Goal: Task Accomplishment & Management: Use online tool/utility

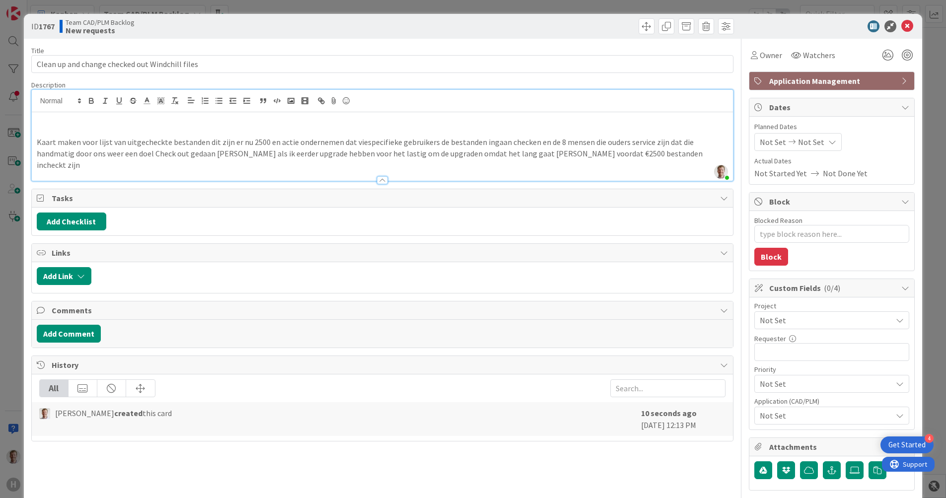
click at [88, 127] on p at bounding box center [382, 131] width 691 height 11
click at [138, 120] on p at bounding box center [382, 119] width 691 height 11
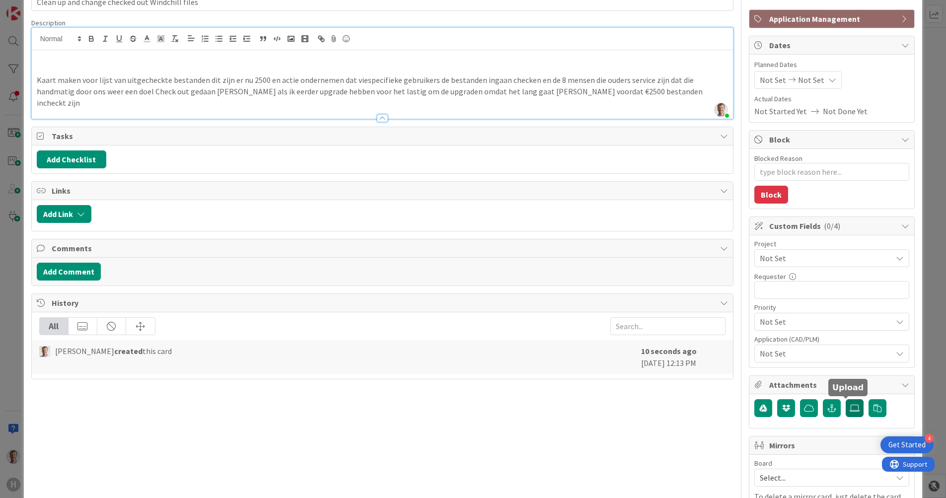
click at [849, 407] on icon at bounding box center [854, 408] width 10 height 8
click at [845, 399] on input "file" at bounding box center [845, 399] width 0 height 0
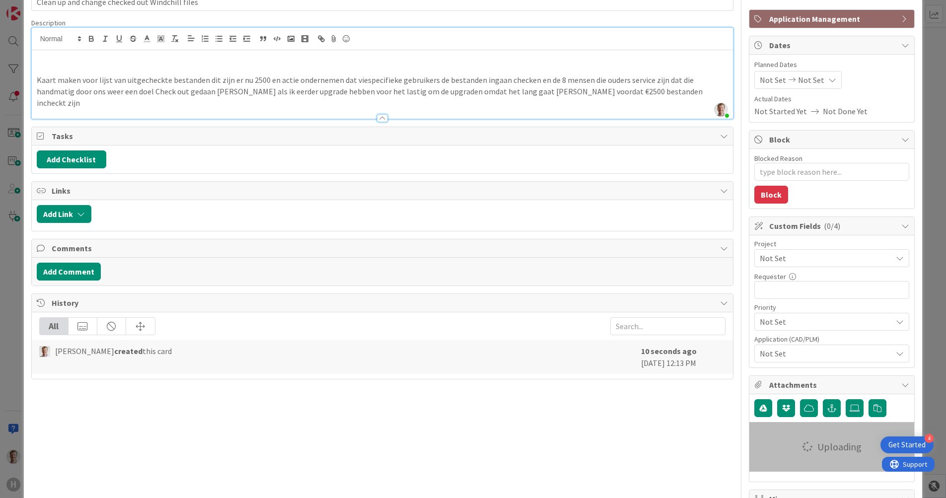
type textarea "x"
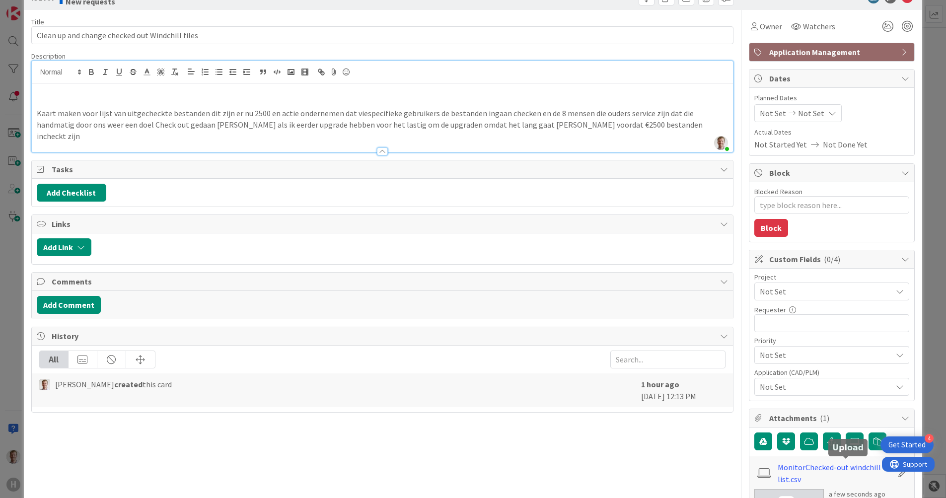
scroll to position [0, 0]
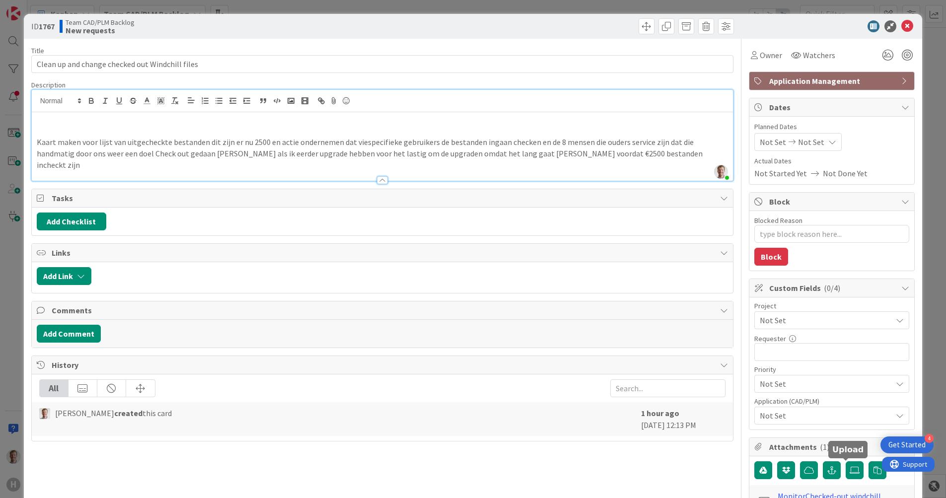
click at [99, 126] on p at bounding box center [382, 131] width 691 height 11
click at [100, 123] on p at bounding box center [382, 119] width 691 height 11
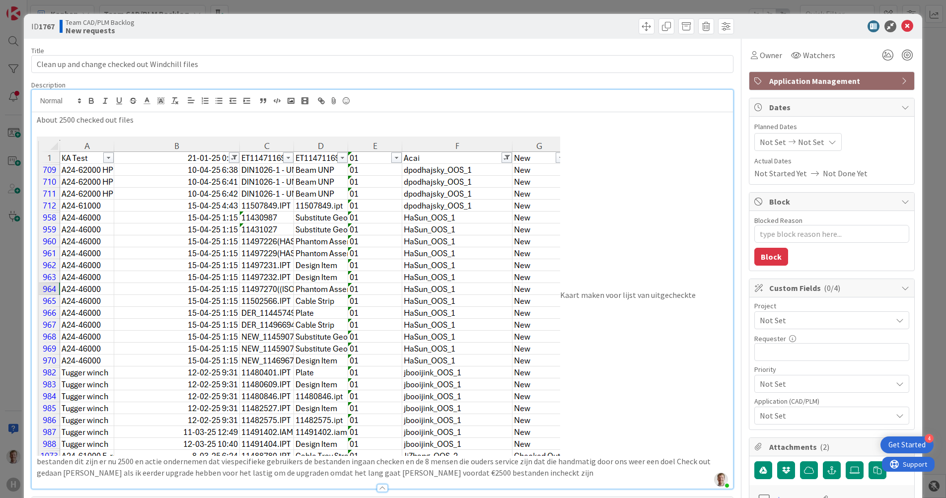
scroll to position [62, 0]
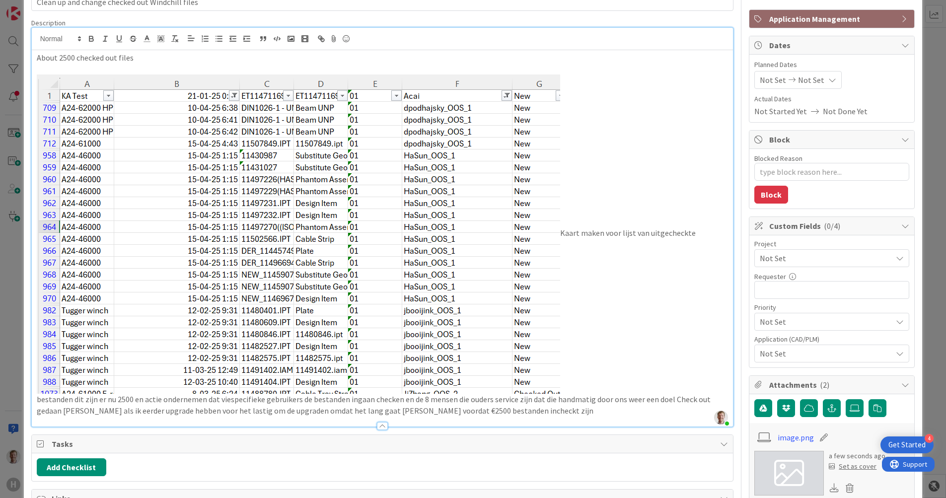
click at [405, 301] on img at bounding box center [298, 233] width 523 height 319
click at [521, 370] on img at bounding box center [298, 233] width 523 height 319
click at [460, 367] on img at bounding box center [298, 233] width 523 height 319
click at [247, 314] on img at bounding box center [298, 233] width 523 height 319
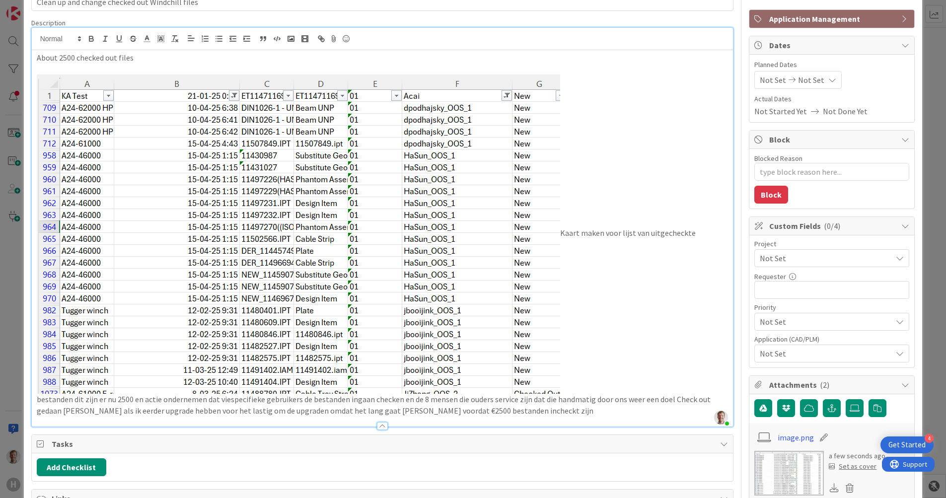
click at [247, 314] on img at bounding box center [298, 233] width 523 height 319
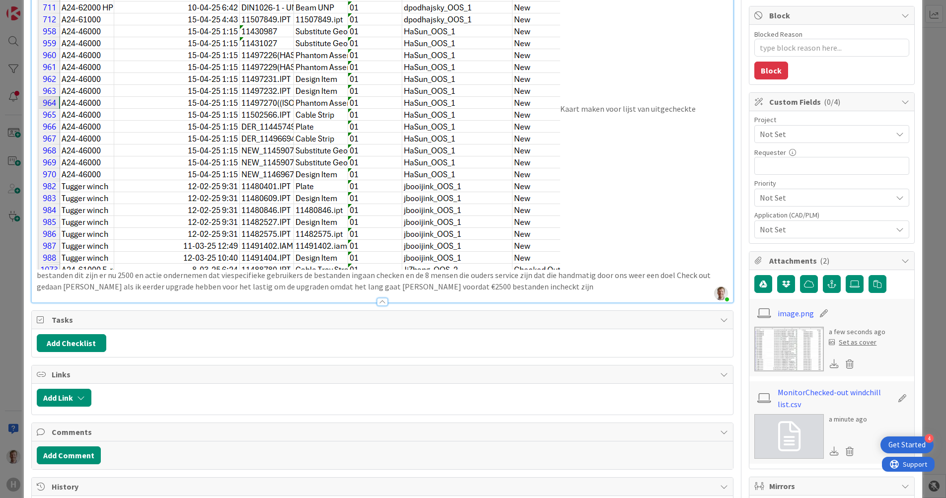
click at [602, 249] on p "Kaart maken voor lijst van uitgecheckte bestanden dit zijn er nu 2500 en actie …" at bounding box center [382, 121] width 691 height 342
click at [561, 109] on p "Kaart maken voor lijst van uitgecheckte bestanden dit zijn er nu 2500 en actie …" at bounding box center [382, 121] width 691 height 342
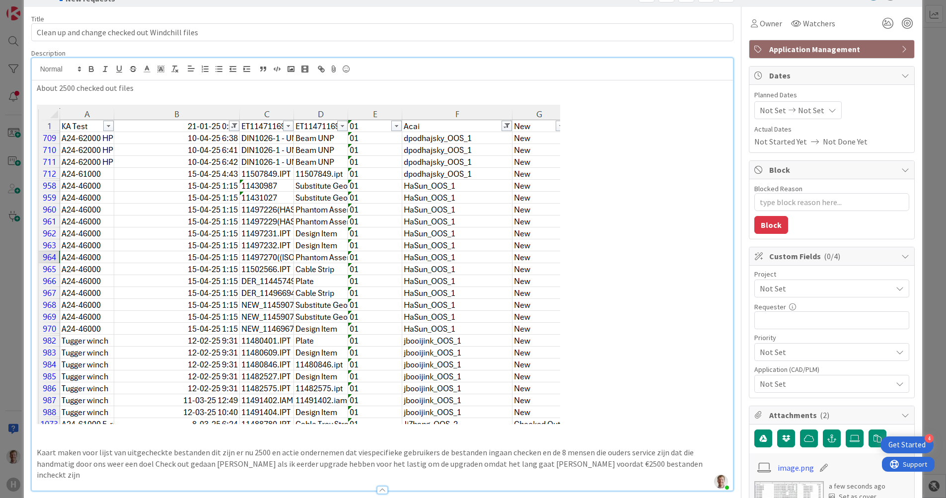
scroll to position [62, 0]
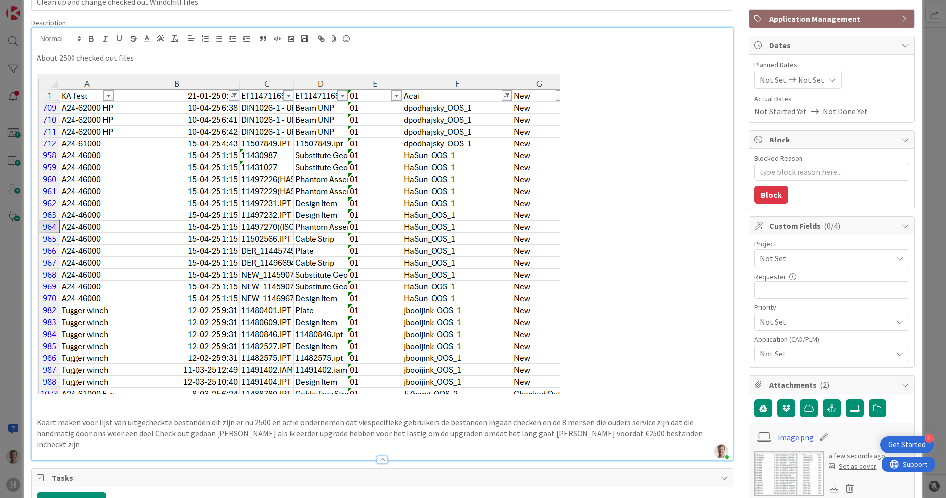
click at [162, 57] on p "About 2500 checked out files" at bounding box center [382, 57] width 691 height 11
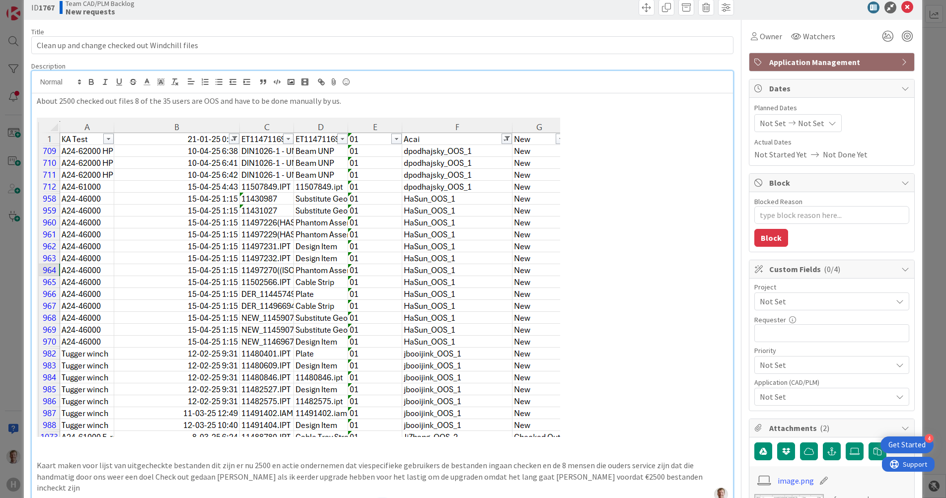
scroll to position [0, 0]
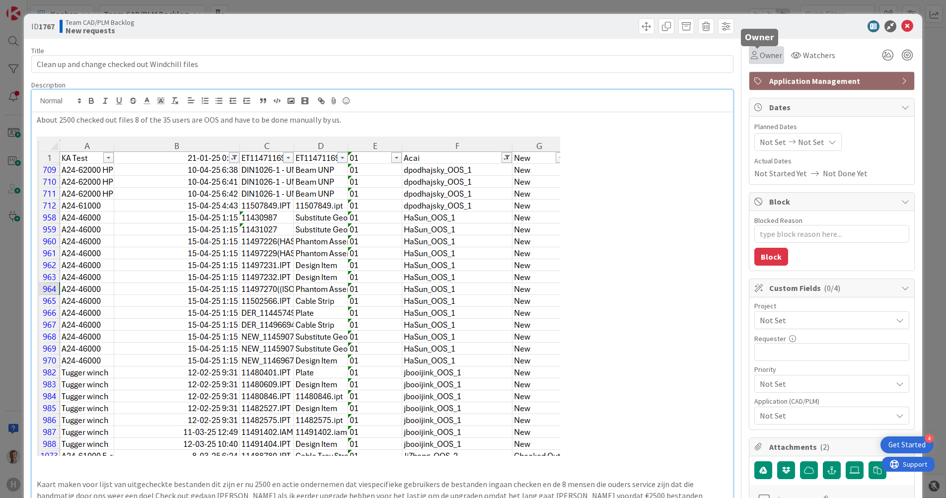
click at [759, 55] on span "Owner" at bounding box center [770, 55] width 22 height 12
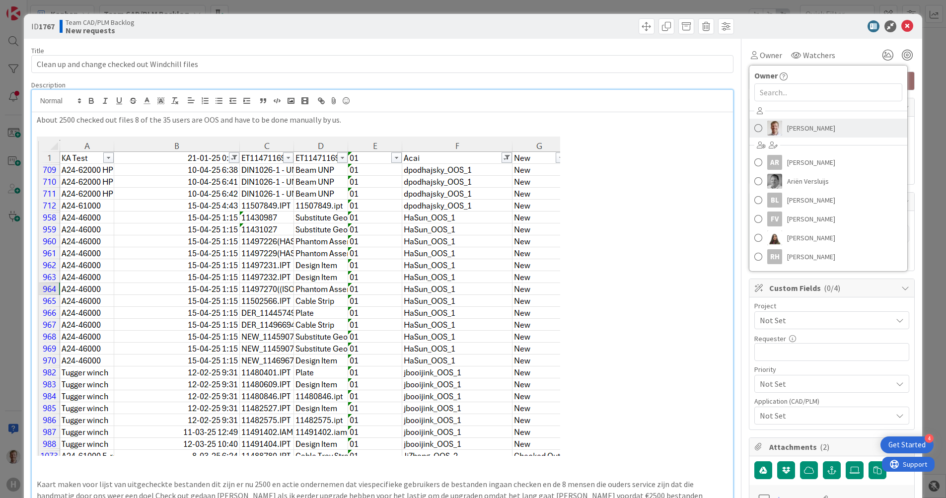
click at [787, 124] on span "[PERSON_NAME]" at bounding box center [811, 128] width 48 height 15
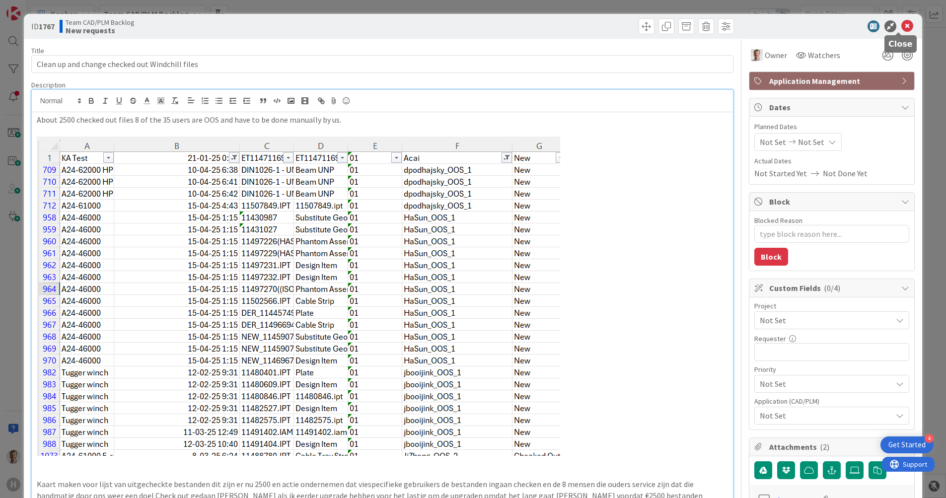
click at [901, 26] on icon at bounding box center [907, 26] width 12 height 12
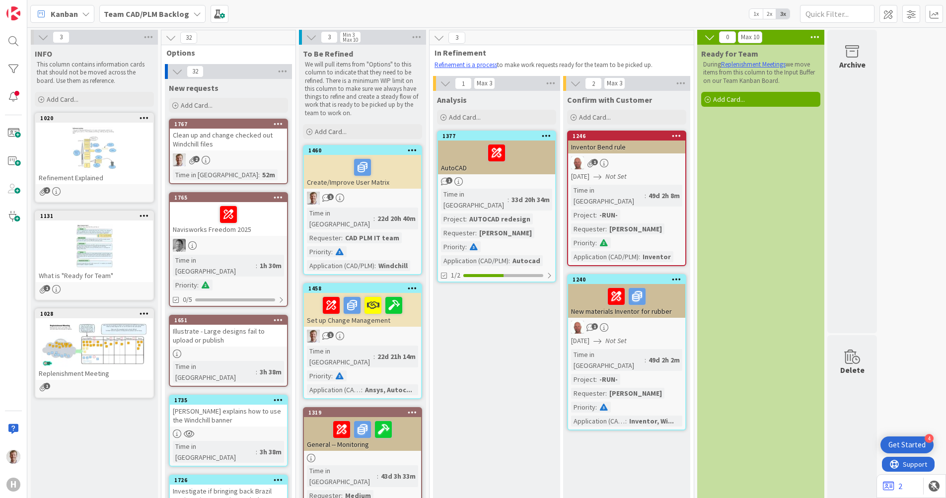
click at [246, 137] on div "Clean up and change checked out Windchill files" at bounding box center [228, 140] width 117 height 22
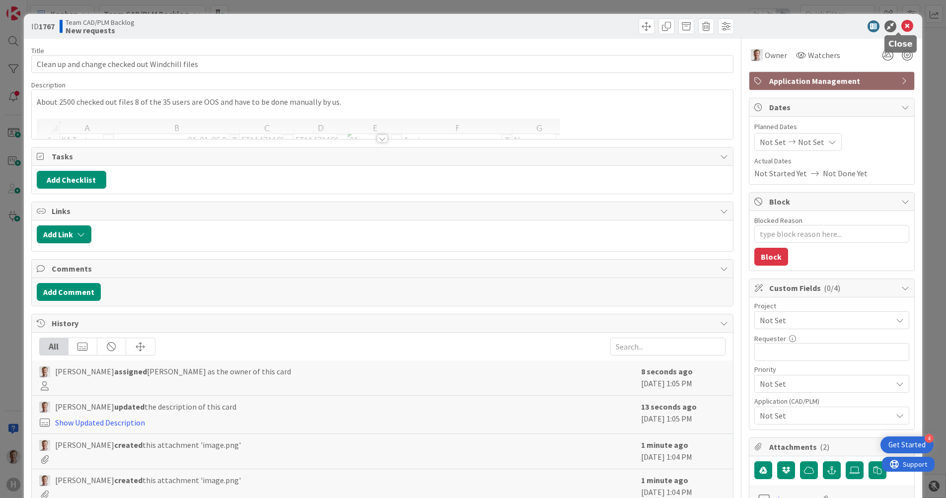
click at [903, 21] on icon at bounding box center [907, 26] width 12 height 12
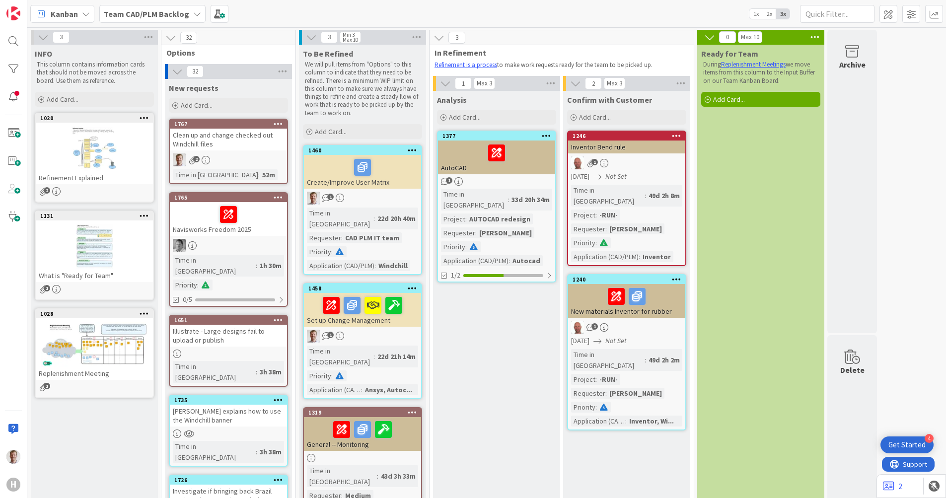
click at [146, 9] on b "Team CAD/PLM Backlog" at bounding box center [146, 14] width 85 height 10
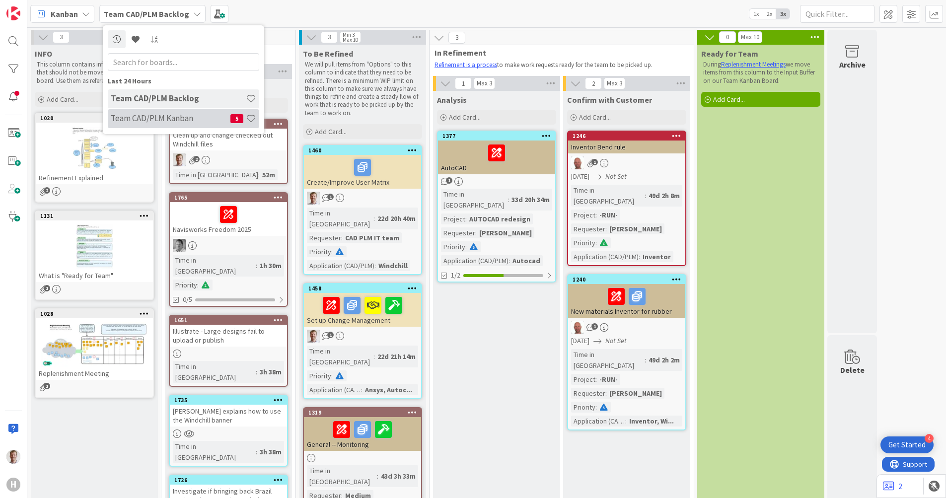
click at [155, 120] on h4 "Team CAD/PLM Kanban" at bounding box center [171, 118] width 120 height 10
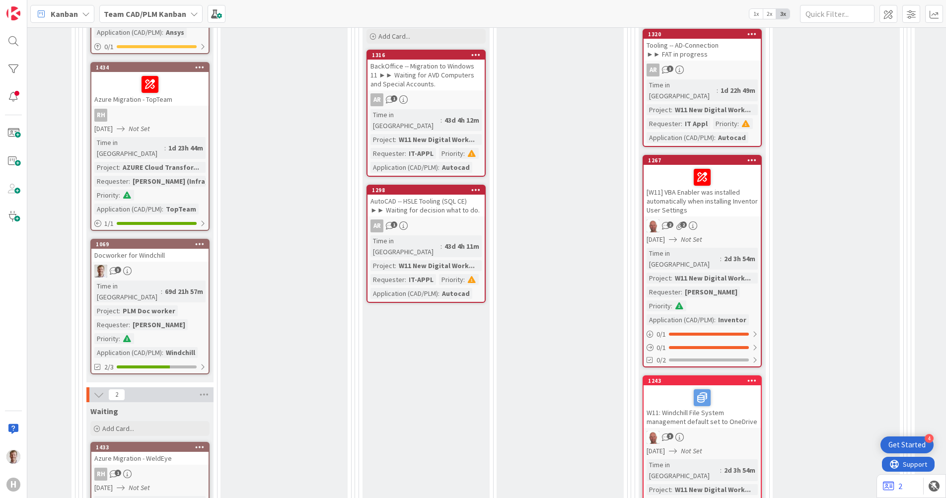
scroll to position [1303, 496]
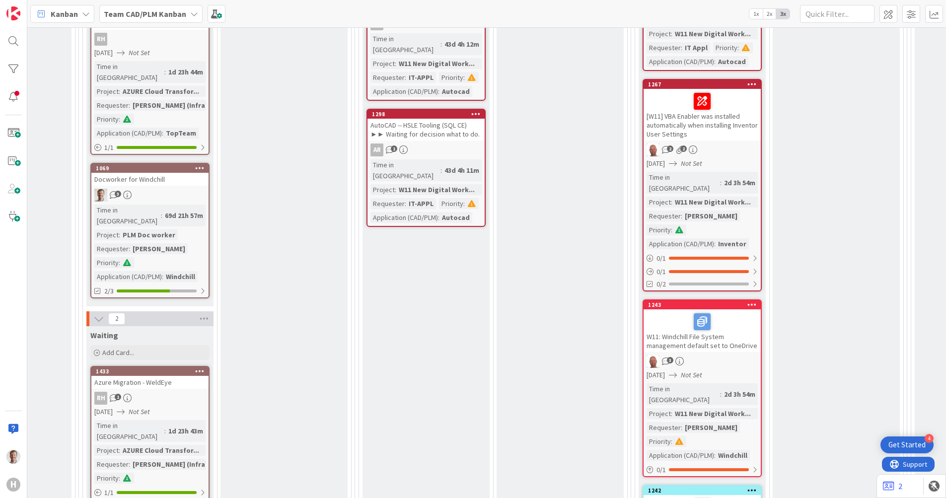
click at [165, 173] on div "Docworker for Windchill" at bounding box center [149, 179] width 117 height 13
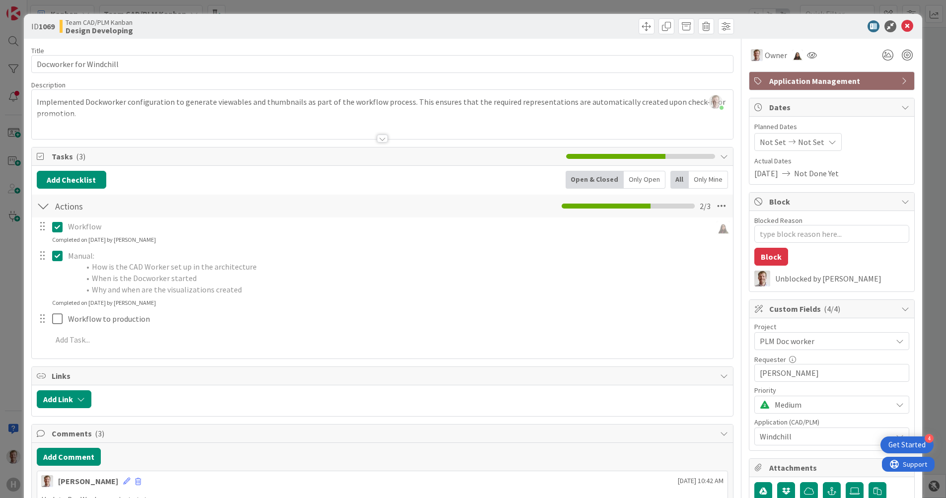
click at [58, 253] on icon at bounding box center [59, 256] width 15 height 12
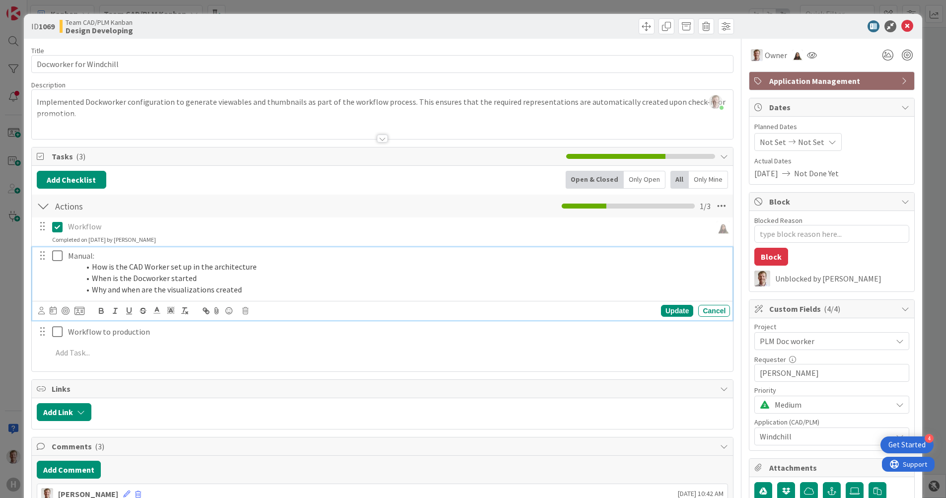
type textarea "x"
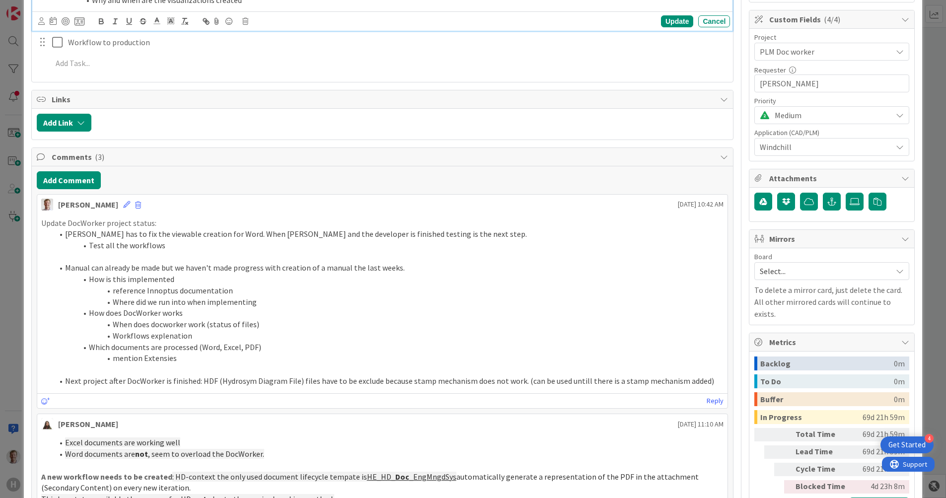
scroll to position [310, 0]
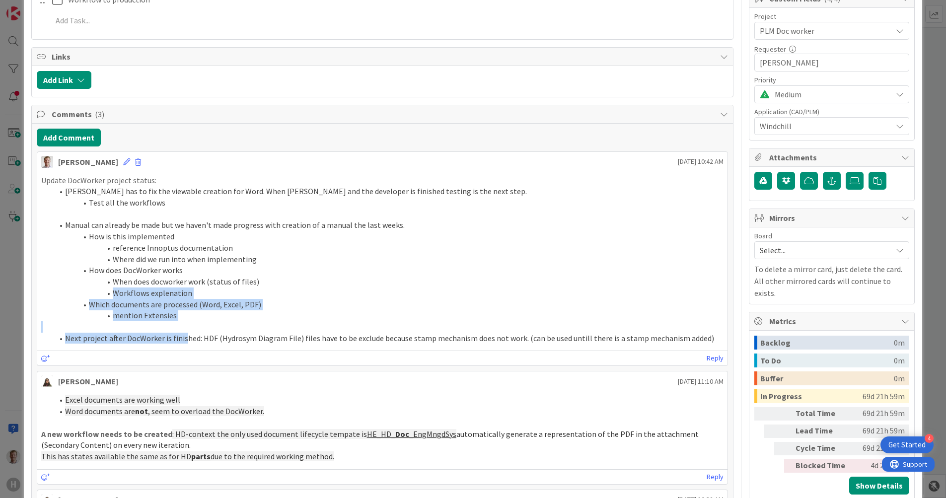
drag, startPoint x: 184, startPoint y: 338, endPoint x: 115, endPoint y: 295, distance: 80.7
click at [115, 295] on ol "Manual can already be made but we haven't made progress with creation of a manu…" at bounding box center [382, 269] width 683 height 101
drag, startPoint x: 115, startPoint y: 295, endPoint x: 168, endPoint y: 322, distance: 59.7
click at [168, 322] on p at bounding box center [382, 326] width 683 height 11
click at [180, 315] on li "mention Extensies" at bounding box center [388, 315] width 671 height 11
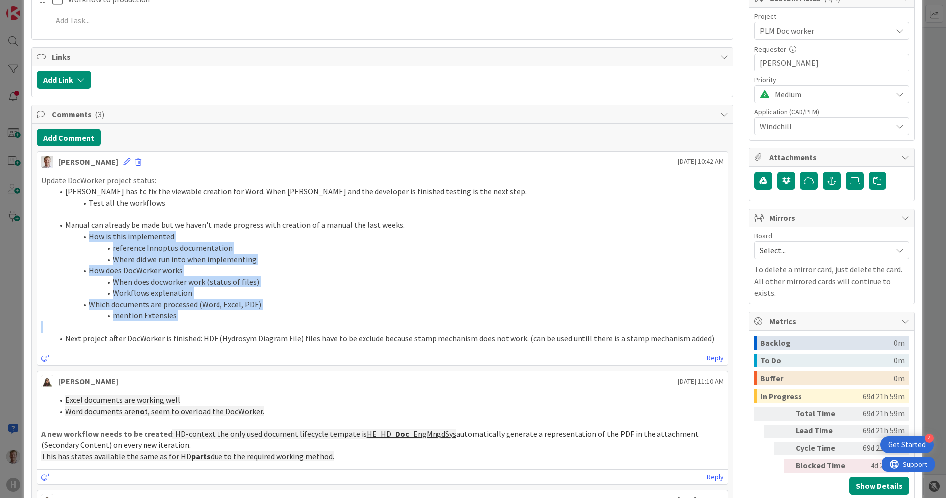
drag, startPoint x: 180, startPoint y: 315, endPoint x: 81, endPoint y: 239, distance: 125.3
click at [81, 239] on ol "Manual can already be made but we haven't made progress with creation of a manu…" at bounding box center [382, 269] width 683 height 101
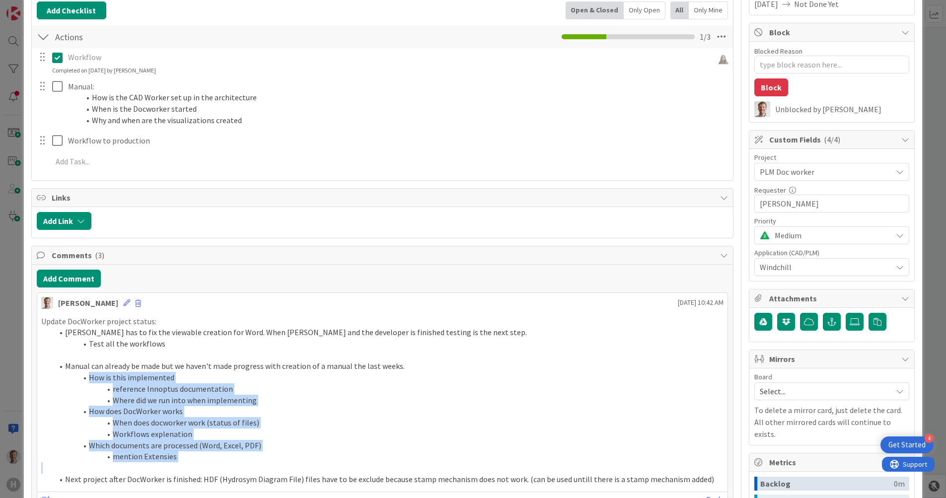
scroll to position [62, 0]
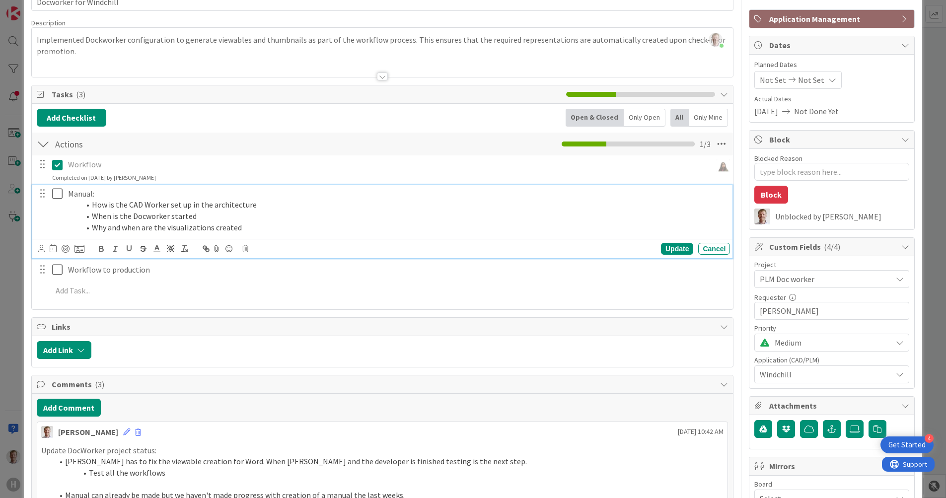
click at [231, 226] on li "Why and when are the visualizations created" at bounding box center [403, 227] width 646 height 11
click at [251, 228] on li "Why and when are the visualizations created" at bounding box center [403, 227] width 646 height 11
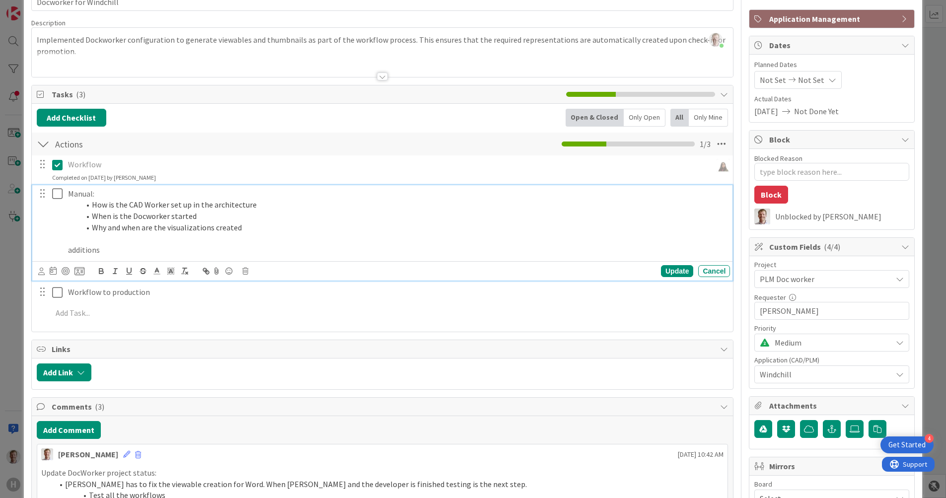
type textarea "x"
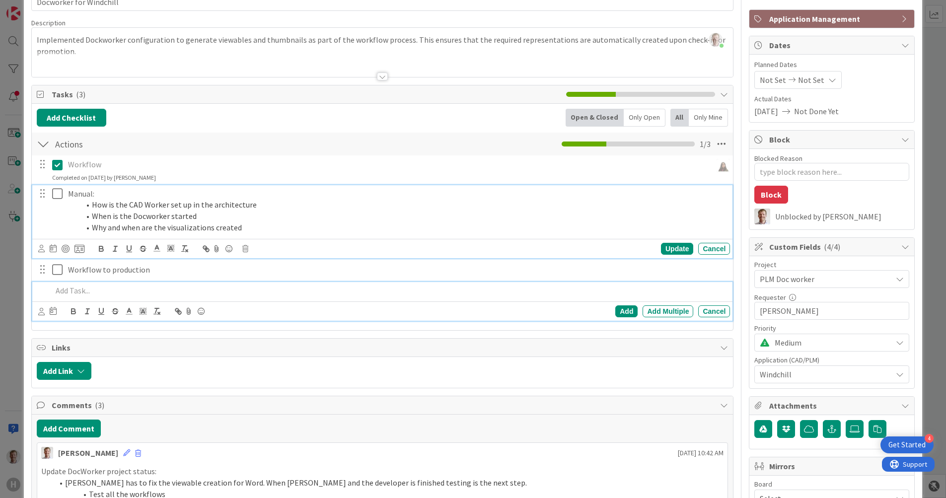
click at [84, 292] on p at bounding box center [389, 290] width 674 height 11
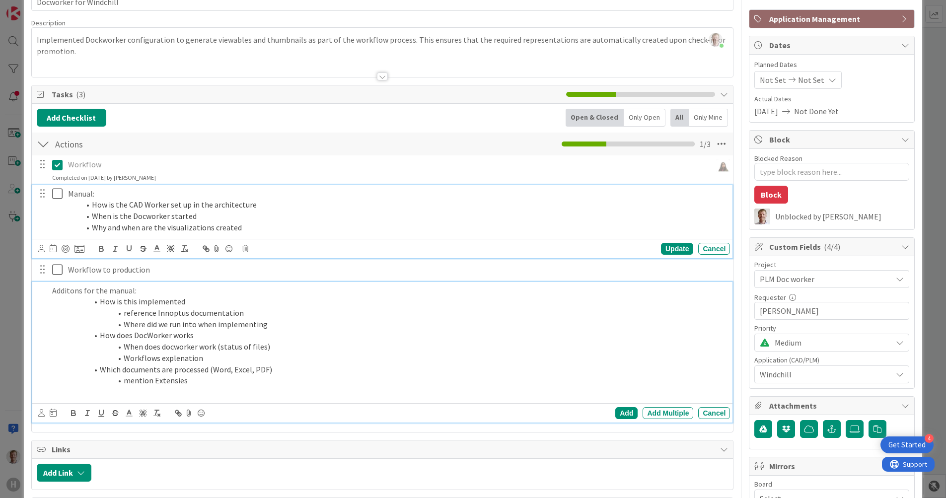
click at [331, 227] on ol "How is the CAD Worker set up in the architecture When is the Docworker started …" at bounding box center [397, 216] width 658 height 34
click at [61, 293] on p "Additons for the manual:" at bounding box center [389, 290] width 674 height 11
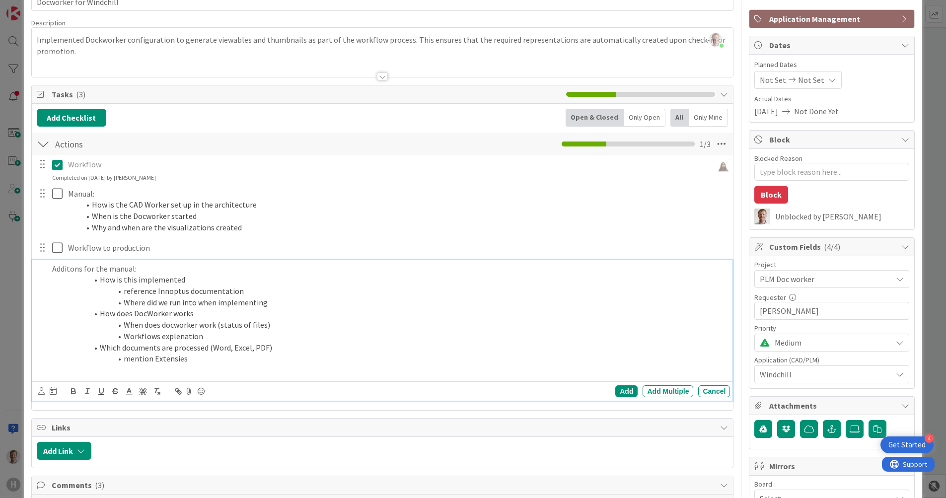
scroll to position [40, 0]
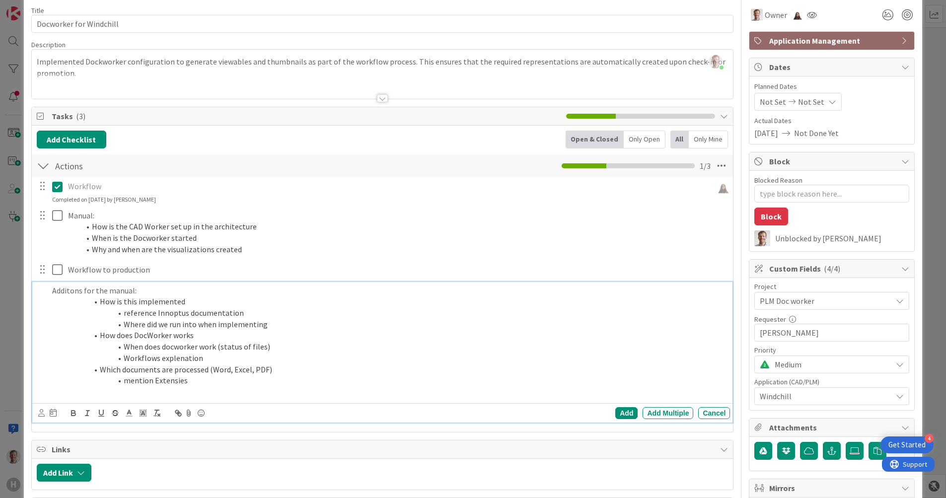
click at [52, 293] on p "Additons for the manual:" at bounding box center [389, 290] width 674 height 11
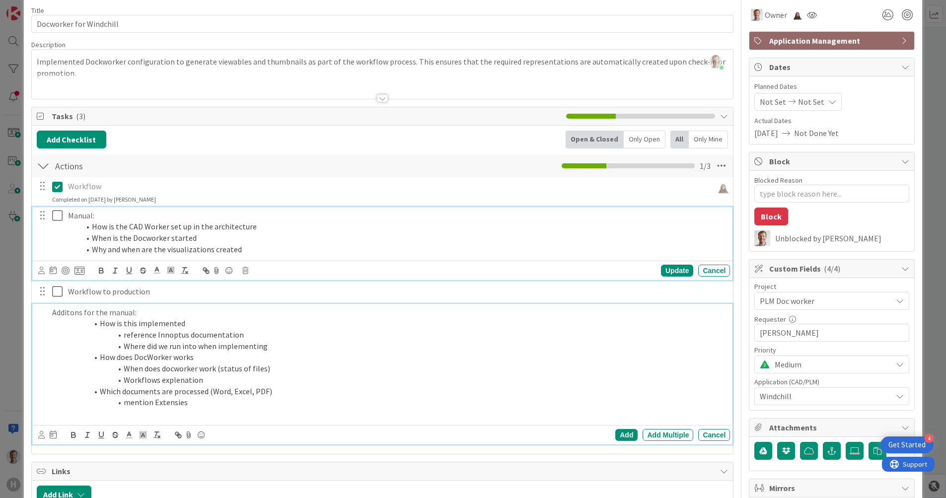
click at [252, 235] on div "Manual: How is the CAD Worker set up in the architecture When is the Docworker …" at bounding box center [397, 232] width 666 height 51
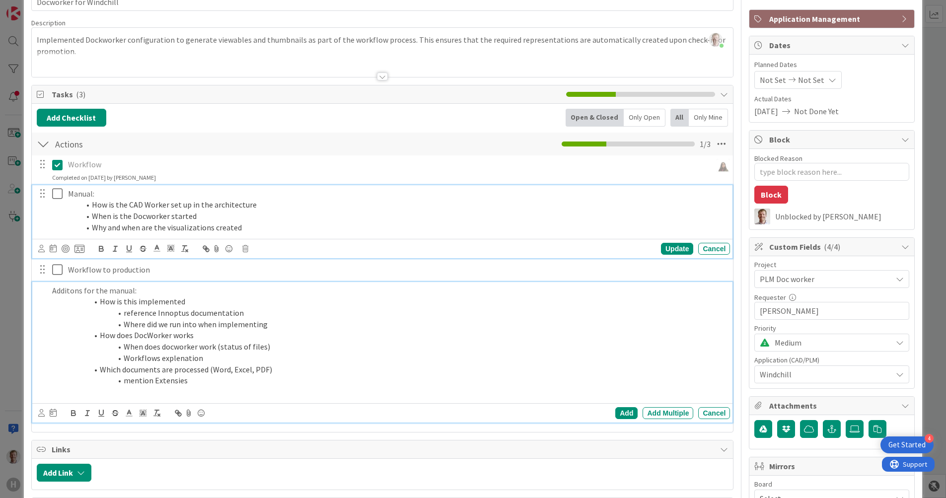
click at [206, 319] on li "Where did we run into when implementing" at bounding box center [395, 324] width 662 height 11
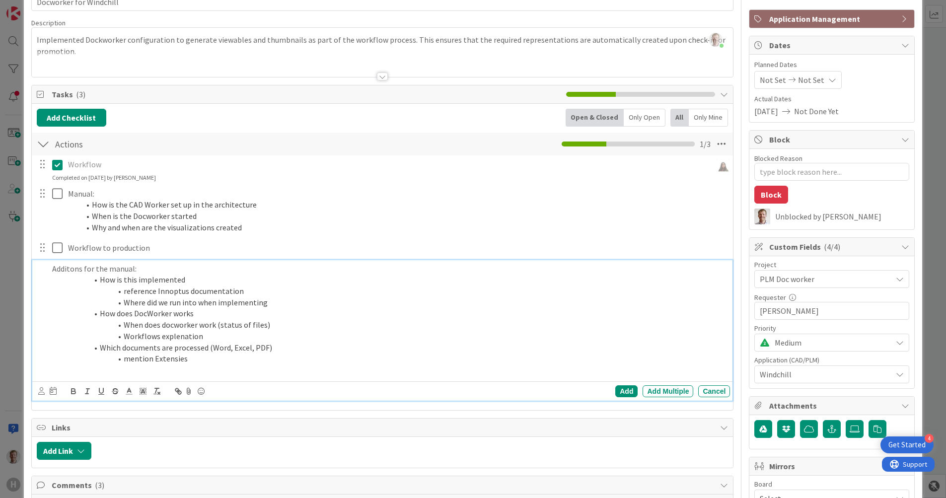
scroll to position [40, 0]
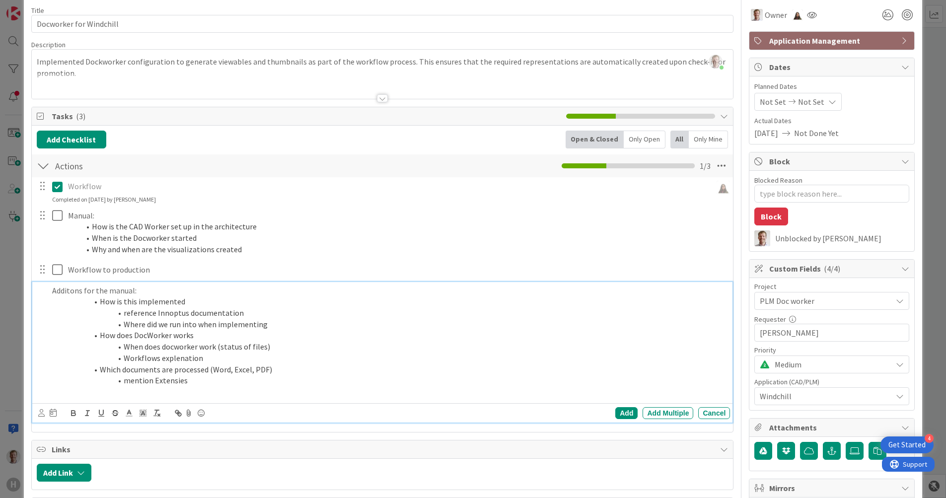
click at [102, 336] on li "How does DocWorker works" at bounding box center [395, 335] width 662 height 11
click at [712, 165] on icon at bounding box center [721, 166] width 18 height 18
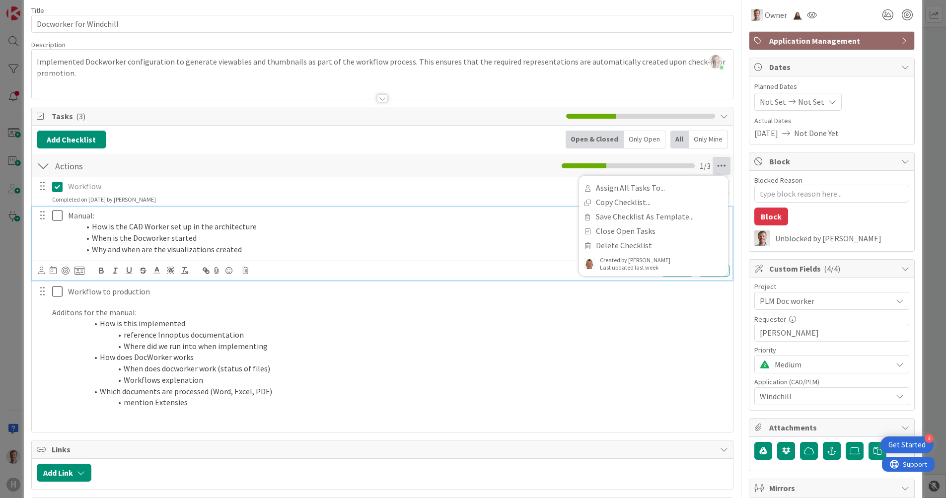
click at [374, 219] on p "Manual:" at bounding box center [397, 215] width 658 height 11
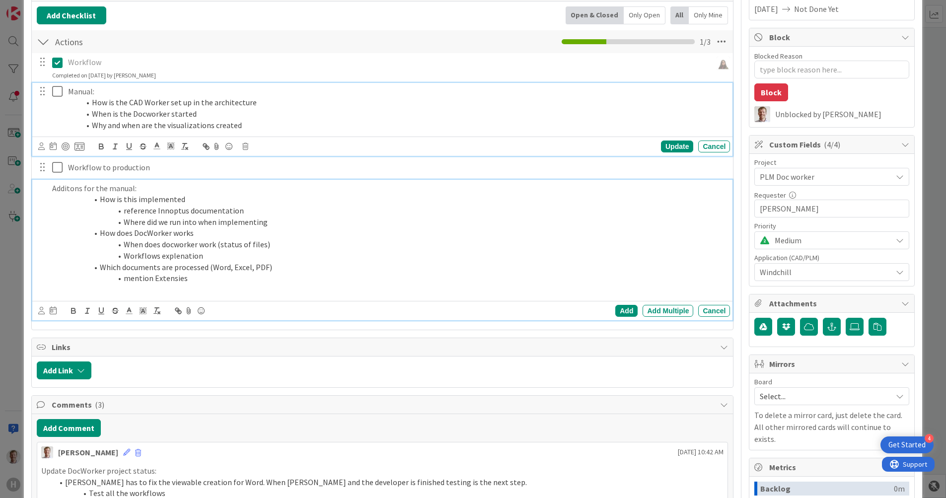
click at [290, 293] on p at bounding box center [389, 289] width 674 height 11
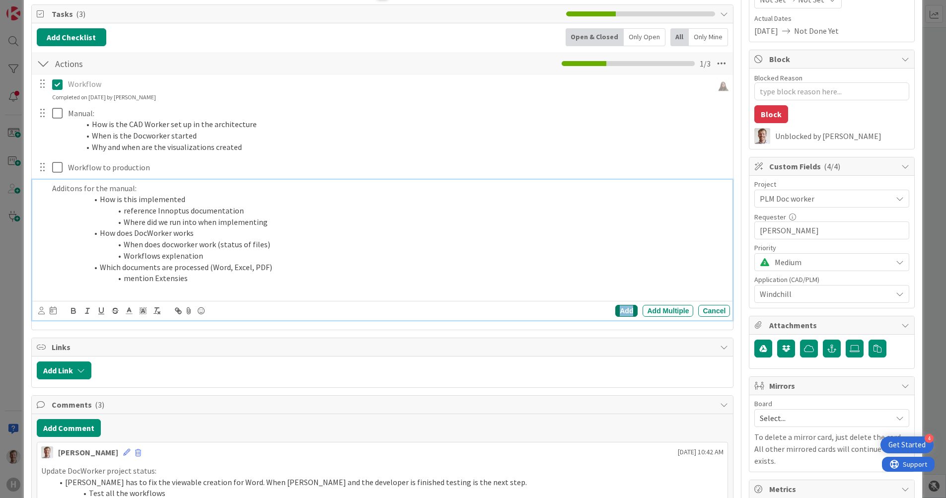
click at [619, 312] on div "Add" at bounding box center [626, 311] width 22 height 12
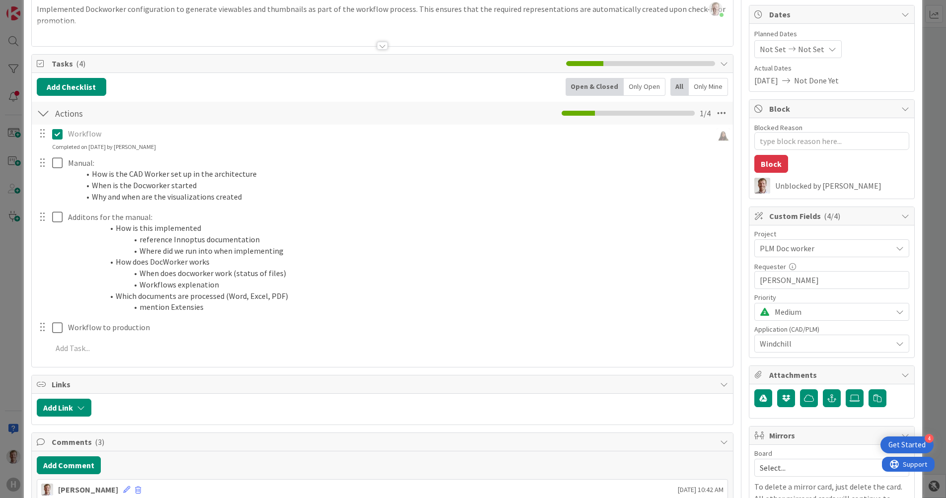
scroll to position [0, 0]
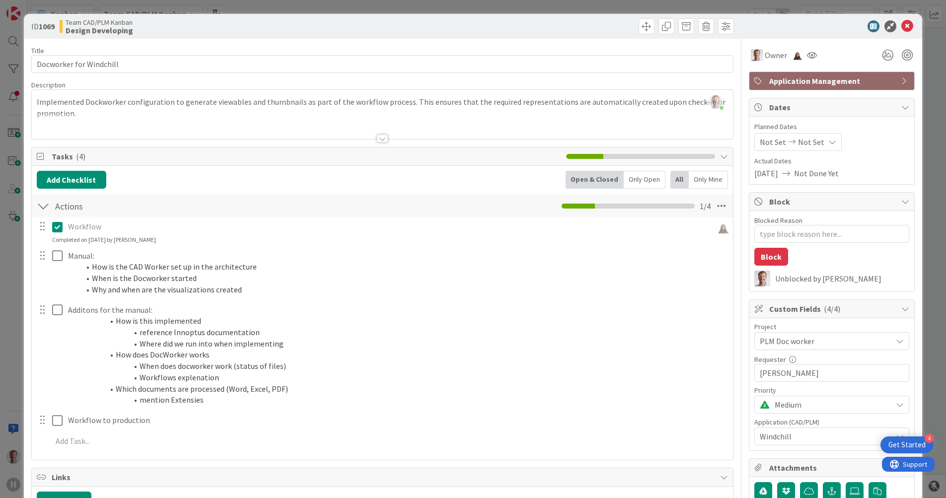
type textarea "x"
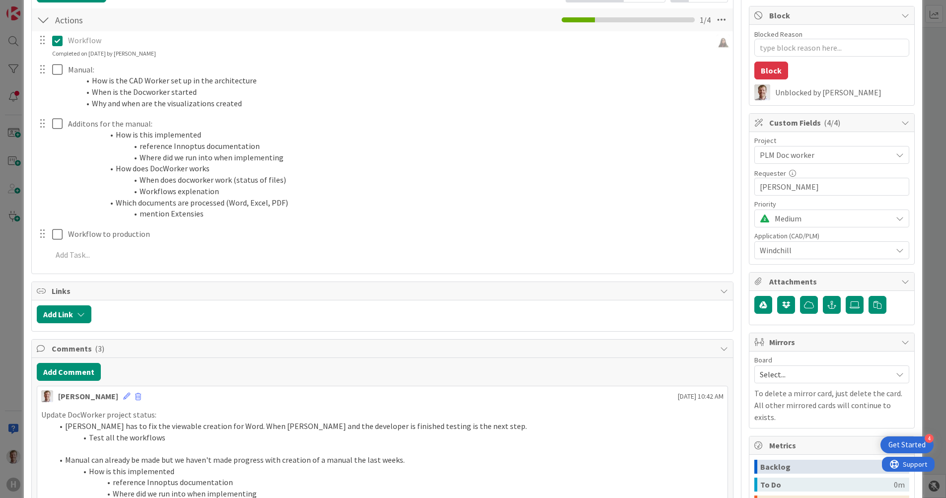
scroll to position [248, 0]
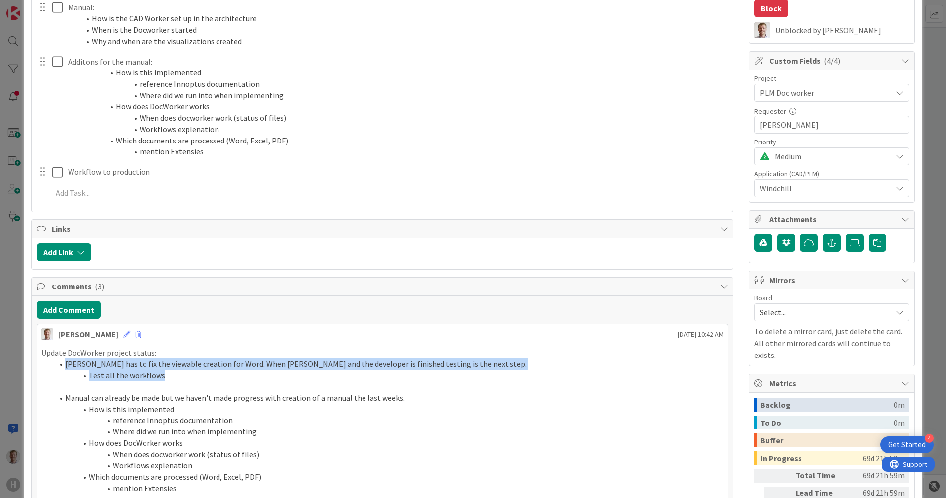
drag, startPoint x: 172, startPoint y: 377, endPoint x: 62, endPoint y: 364, distance: 110.9
click at [62, 364] on ol "[PERSON_NAME] has to fix the viewable creation for Word. When [PERSON_NAME] and…" at bounding box center [382, 369] width 683 height 22
copy ol "[PERSON_NAME] has to fix the viewable creation for Word. When [PERSON_NAME] and…"
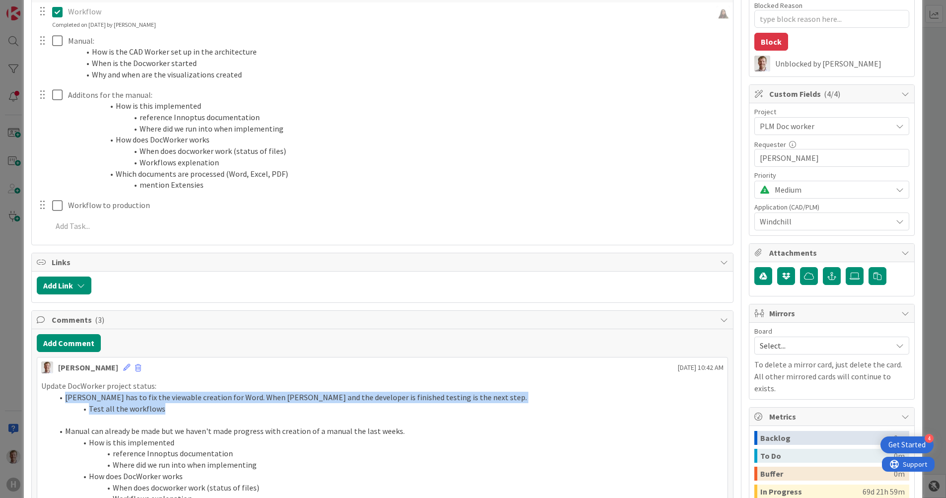
scroll to position [186, 0]
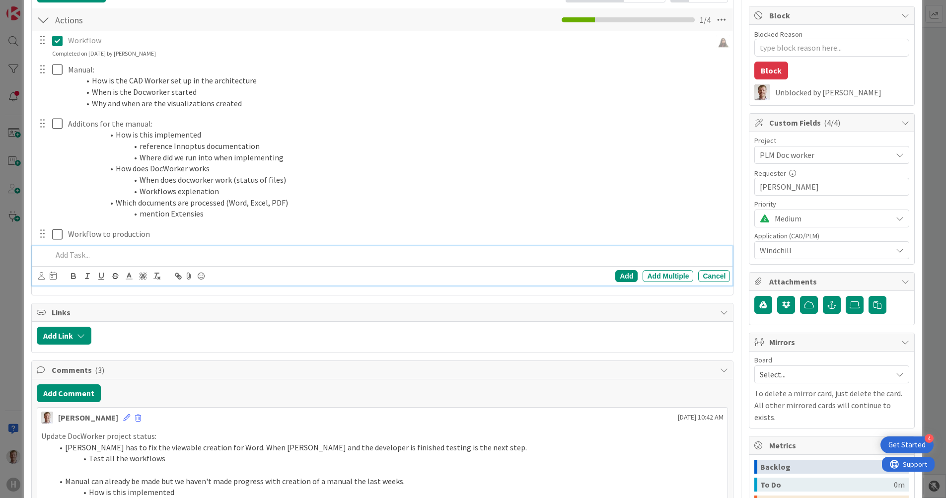
click at [104, 251] on p at bounding box center [389, 254] width 674 height 11
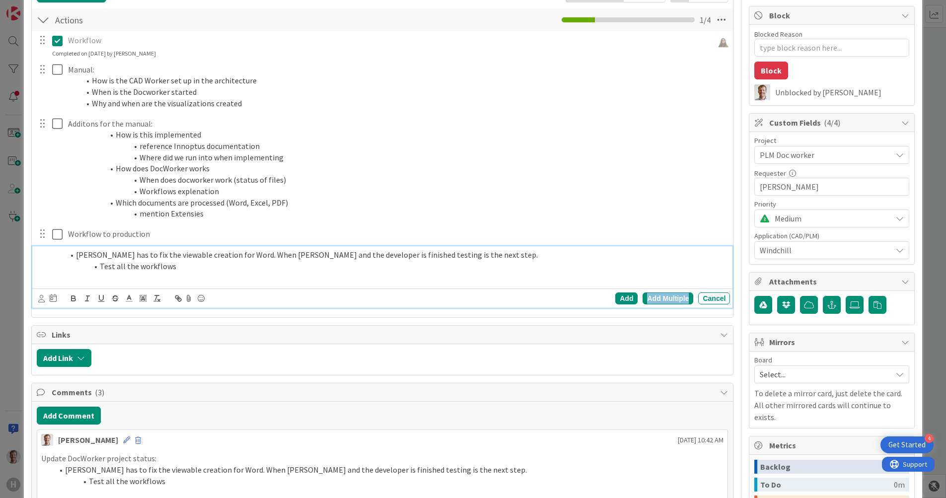
click at [652, 298] on div "Add Multiple" at bounding box center [667, 298] width 51 height 12
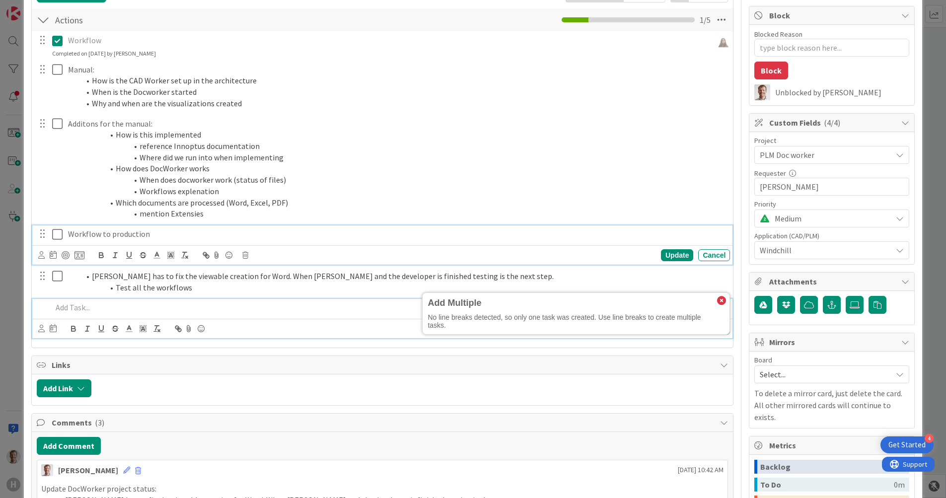
scroll to position [207, 0]
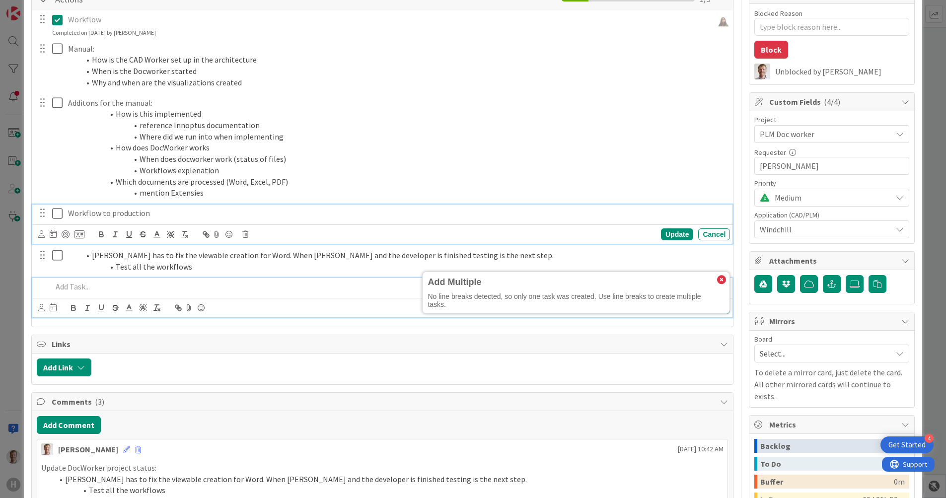
click at [626, 224] on div "Workflow to production Update Cancel" at bounding box center [382, 224] width 700 height 39
click at [218, 288] on p at bounding box center [389, 286] width 674 height 11
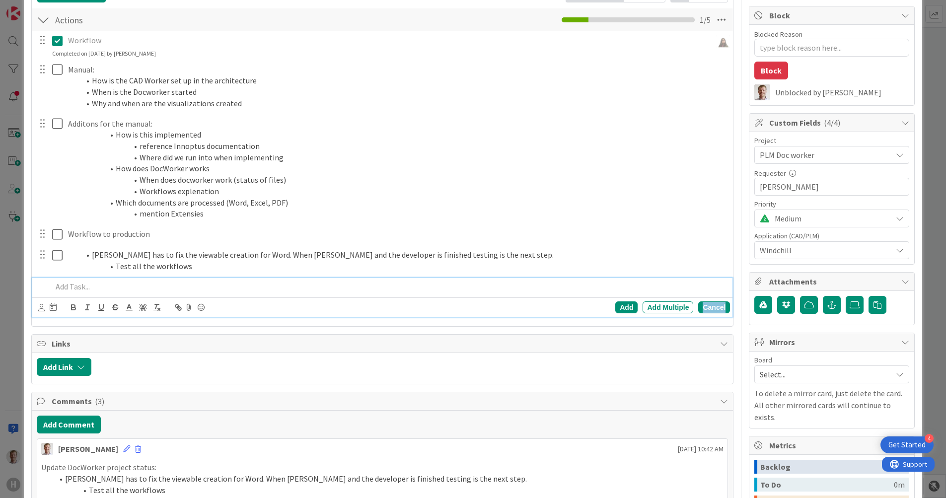
click at [708, 305] on div "Cancel" at bounding box center [714, 307] width 32 height 12
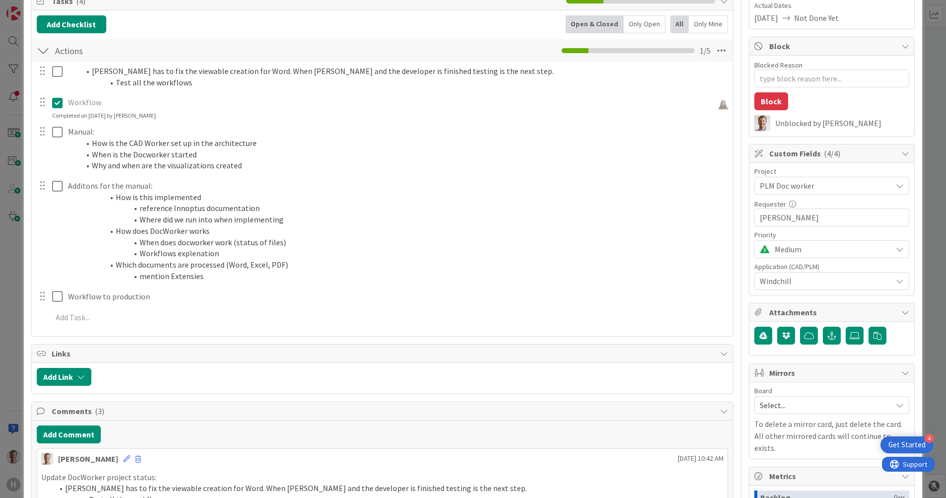
scroll to position [154, 0]
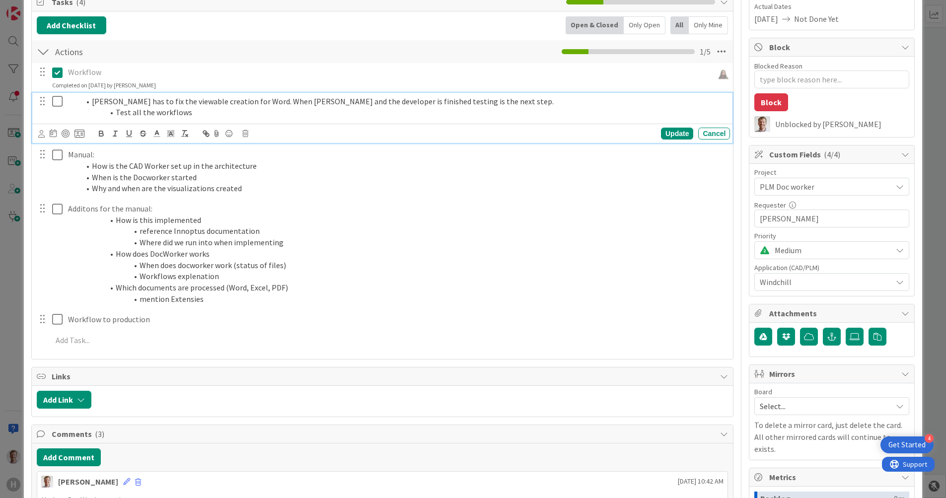
click at [186, 109] on li "Test all the workflows" at bounding box center [403, 112] width 646 height 11
drag, startPoint x: 203, startPoint y: 113, endPoint x: 104, endPoint y: 115, distance: 98.3
click at [104, 115] on li "Test all the workflows" at bounding box center [403, 112] width 646 height 11
drag, startPoint x: 254, startPoint y: 110, endPoint x: 111, endPoint y: 111, distance: 143.5
click at [111, 111] on li "Test all the workflows again to be sure" at bounding box center [403, 112] width 646 height 11
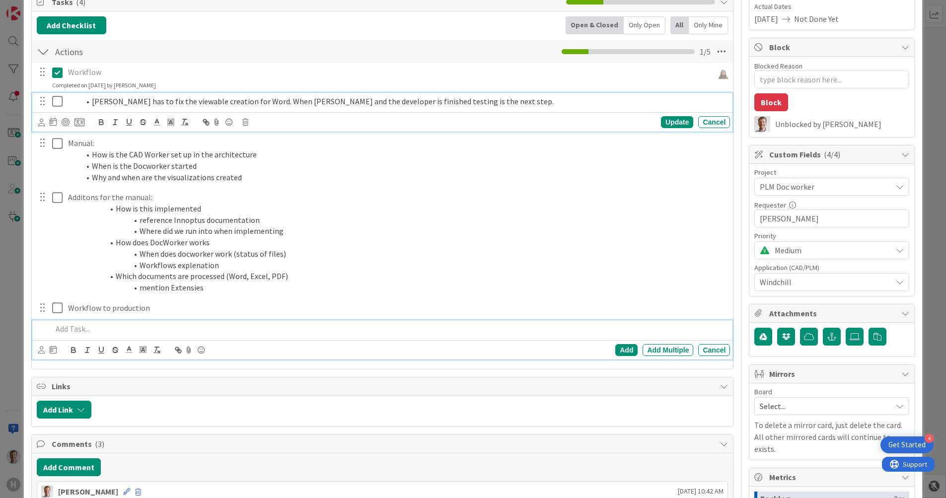
click at [84, 326] on p at bounding box center [389, 328] width 674 height 11
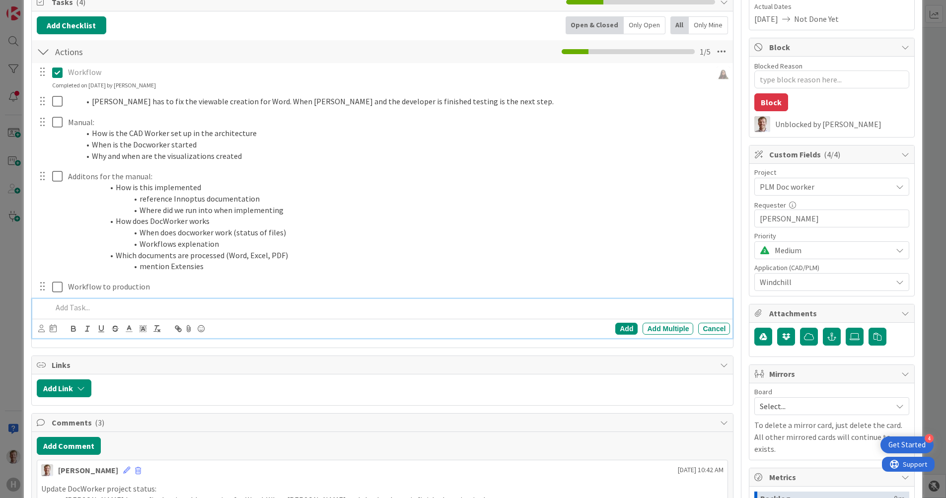
scroll to position [133, 0]
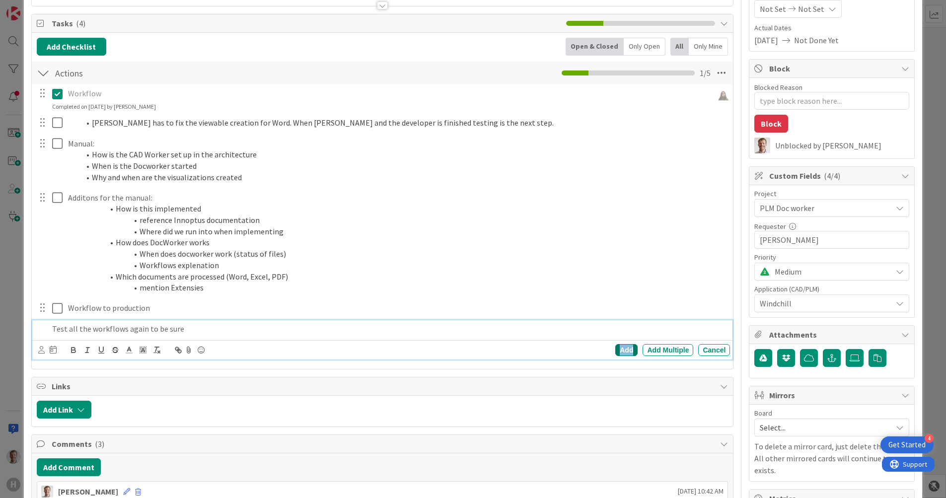
click at [615, 346] on div "Add" at bounding box center [626, 350] width 22 height 12
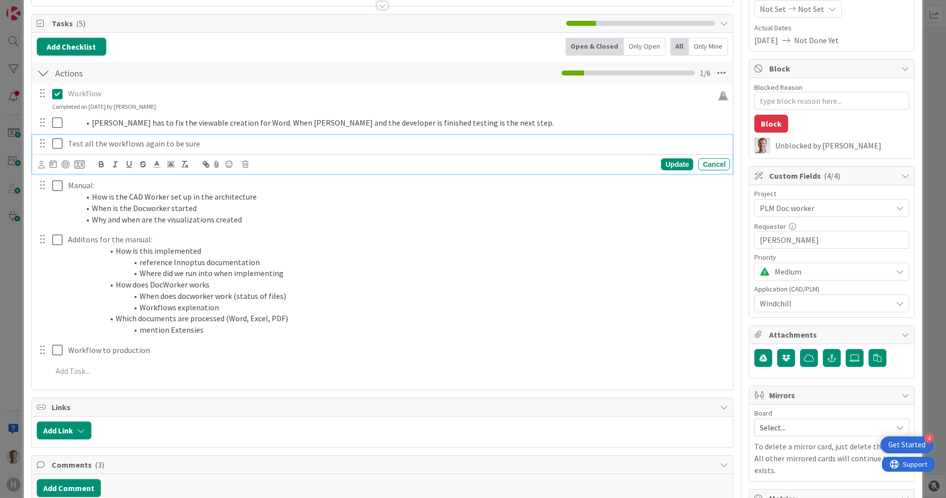
click at [67, 143] on div "Test all the workflows again to be sure" at bounding box center [397, 143] width 666 height 17
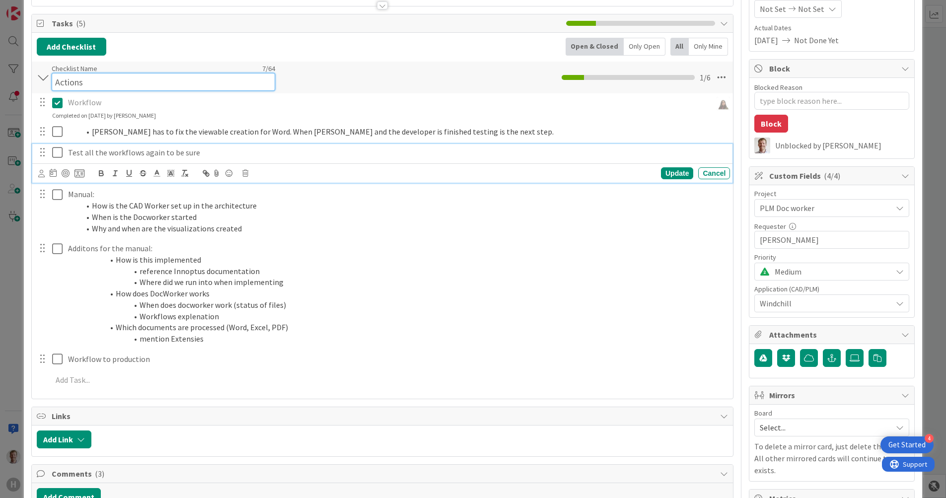
scroll to position [142, 0]
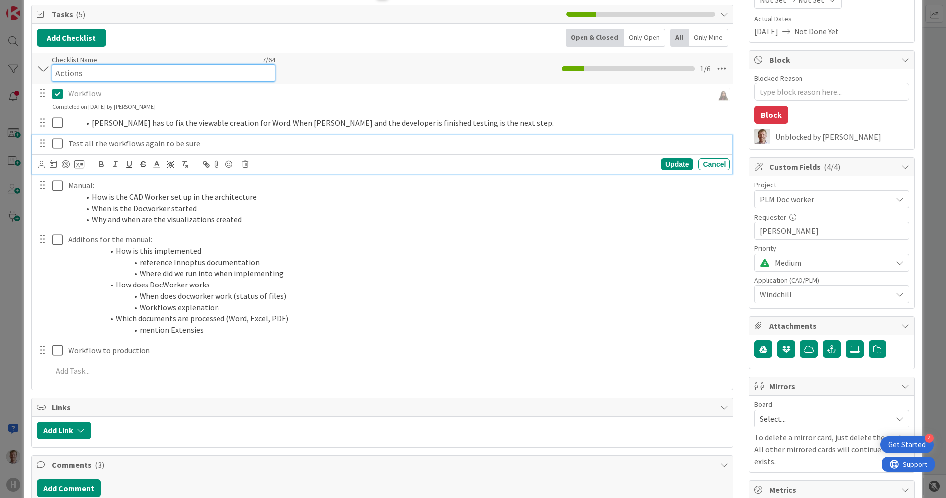
click at [239, 74] on input "Actions" at bounding box center [163, 73] width 223 height 18
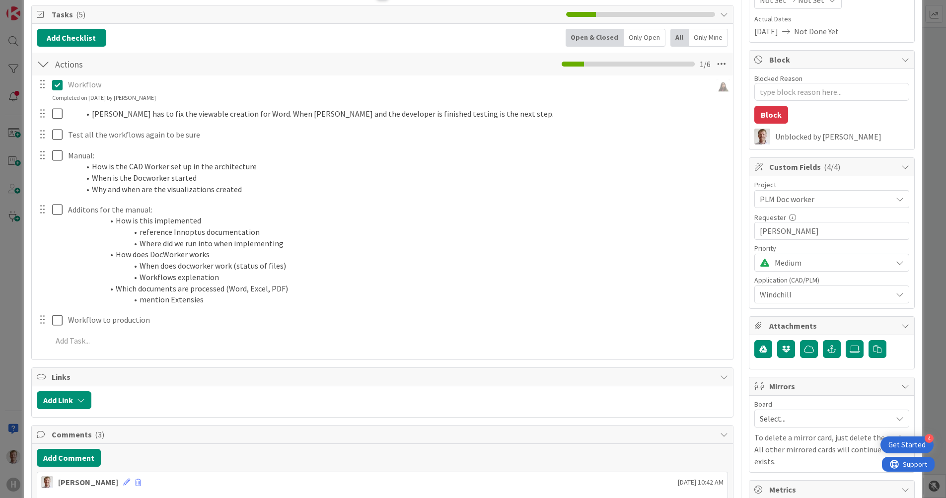
click at [262, 42] on div "Add Checklist Open & Closed Only Open All Only Mine" at bounding box center [382, 38] width 691 height 18
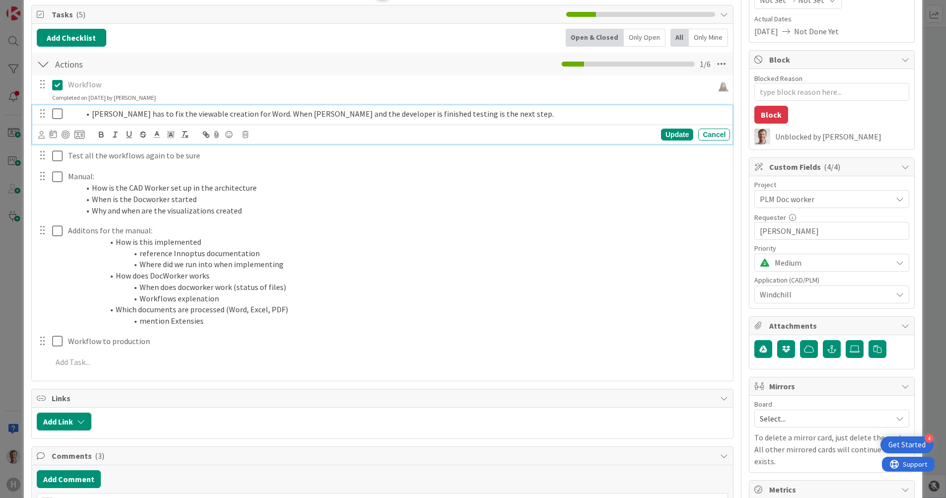
click at [91, 113] on li "[PERSON_NAME] has to fix the viewable creation for Word. When [PERSON_NAME] and…" at bounding box center [403, 113] width 646 height 11
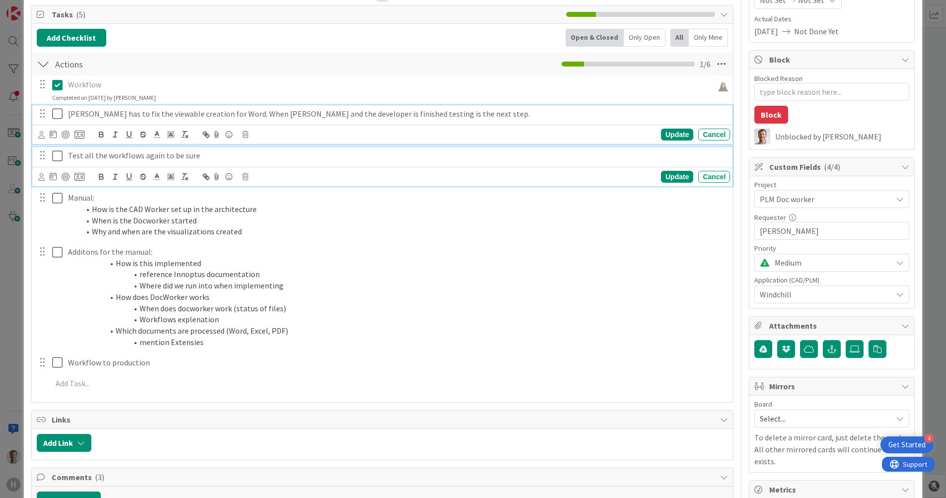
click at [109, 155] on p "Test all the workflows again to be sure" at bounding box center [397, 155] width 658 height 11
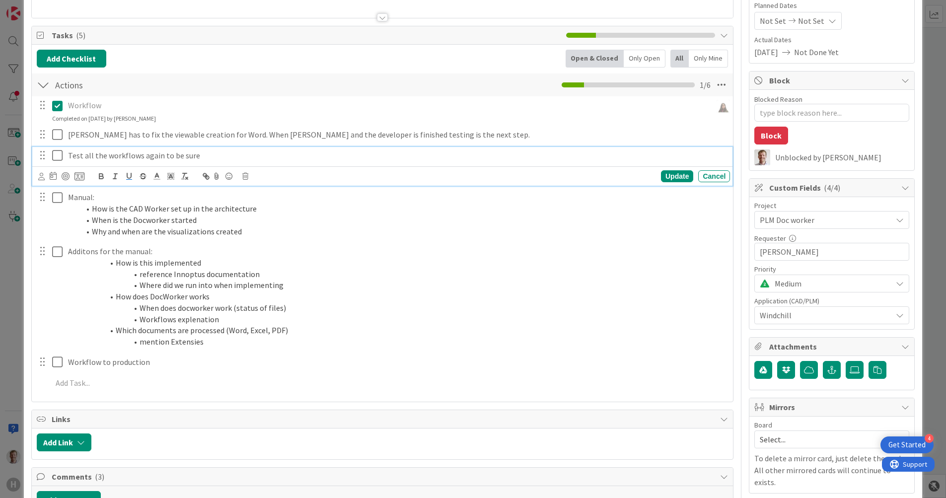
type textarea "x"
click at [672, 178] on div "Update" at bounding box center [677, 176] width 32 height 12
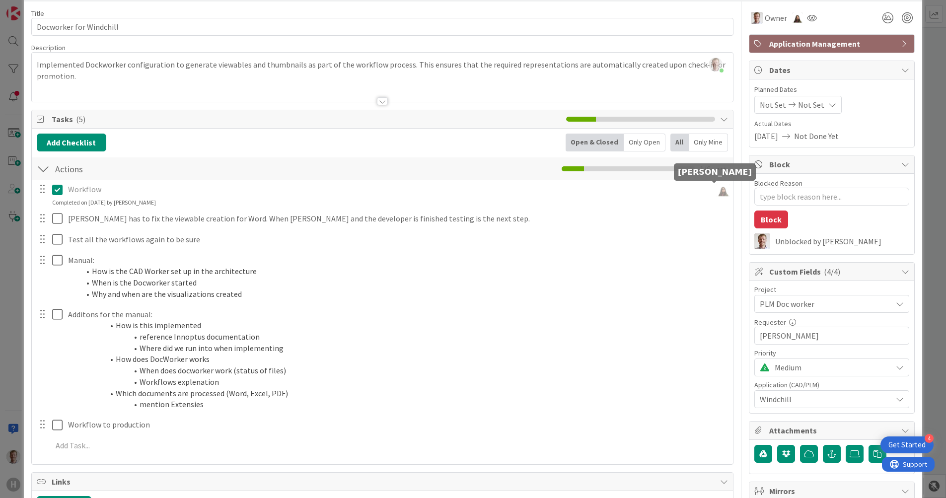
scroll to position [0, 0]
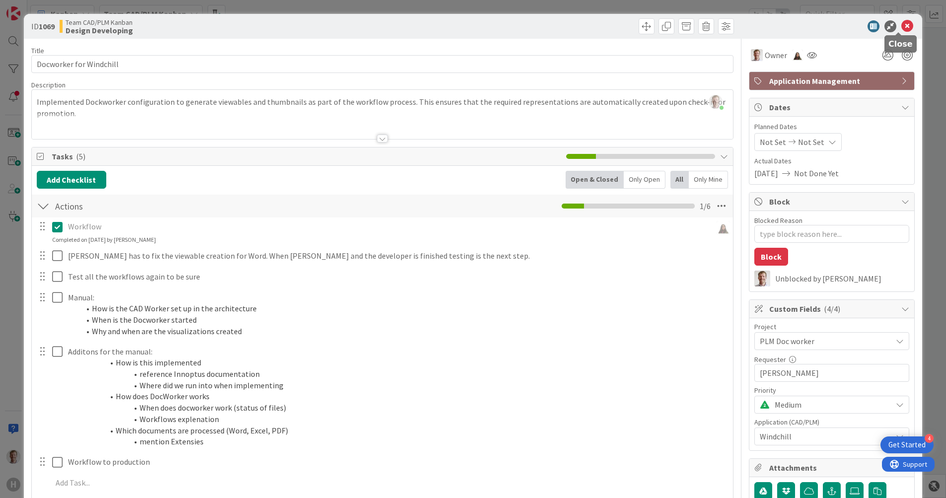
click at [901, 29] on icon at bounding box center [907, 26] width 12 height 12
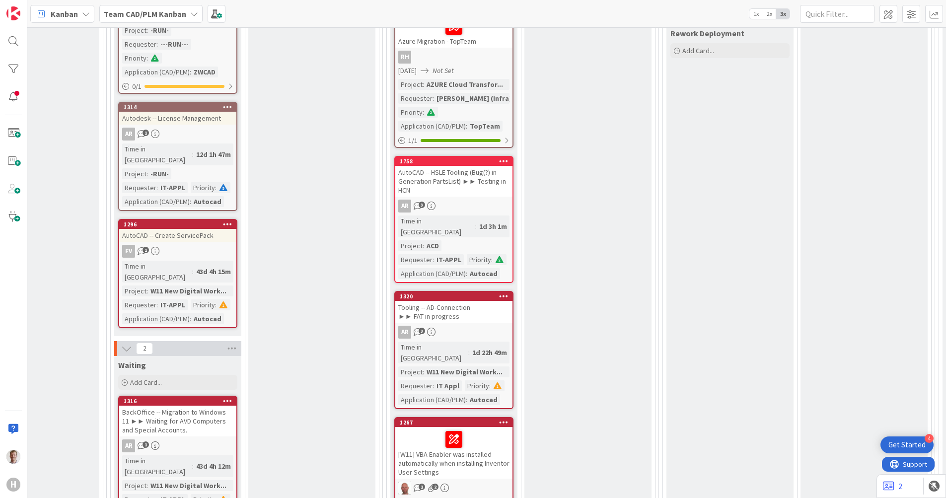
scroll to position [1179, 745]
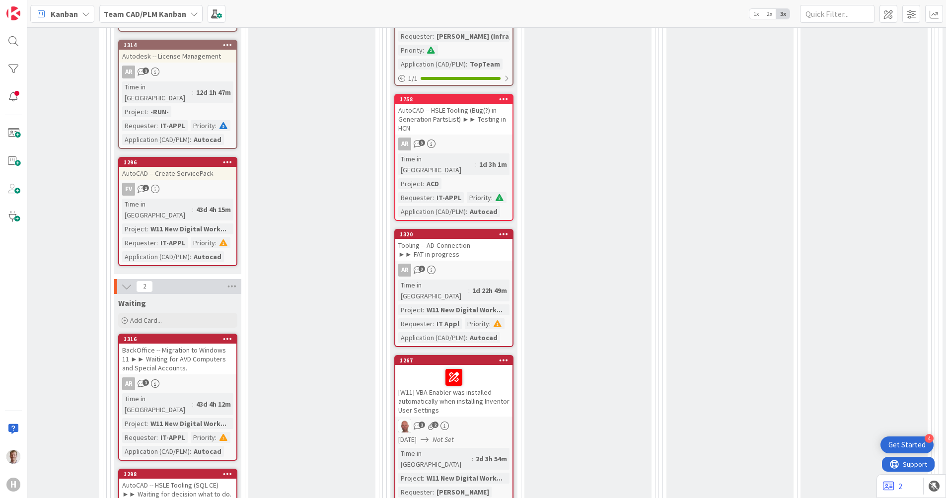
click at [459, 239] on div "Tooling -- AD-Connection ►► FAT in progress" at bounding box center [453, 250] width 117 height 22
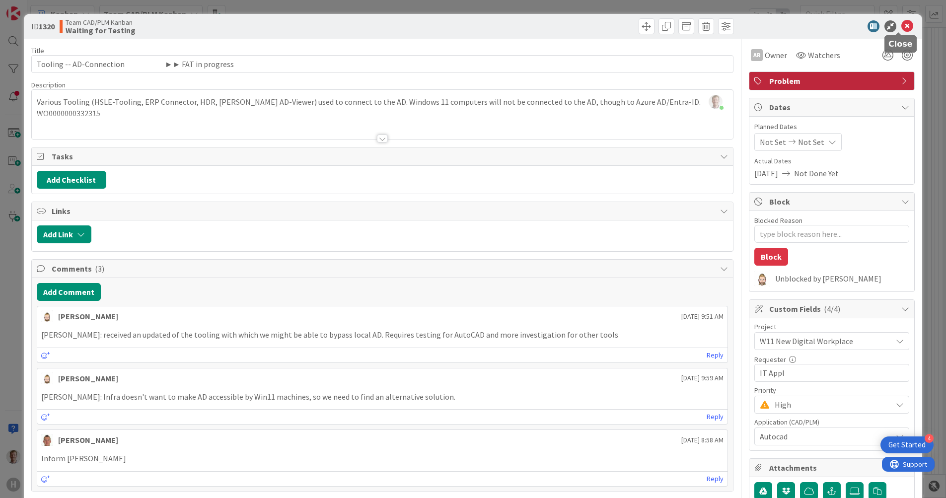
click at [901, 25] on icon at bounding box center [907, 26] width 12 height 12
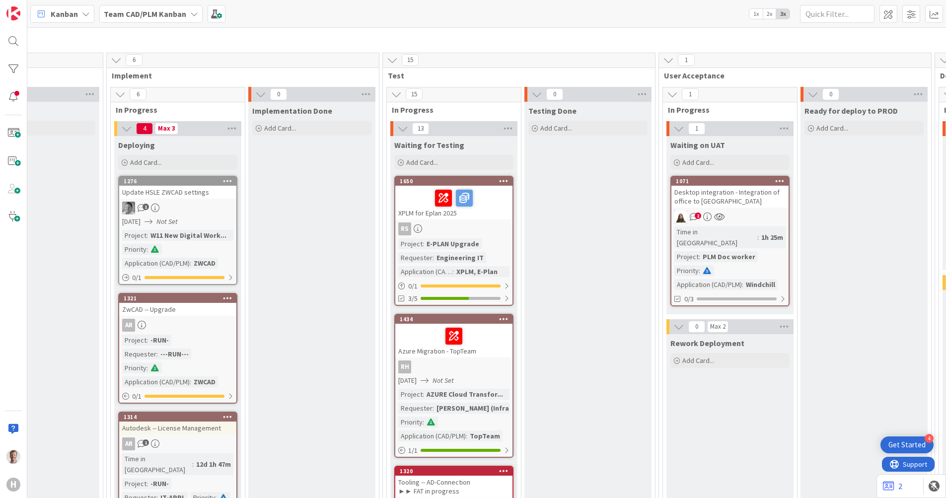
scroll to position [807, 745]
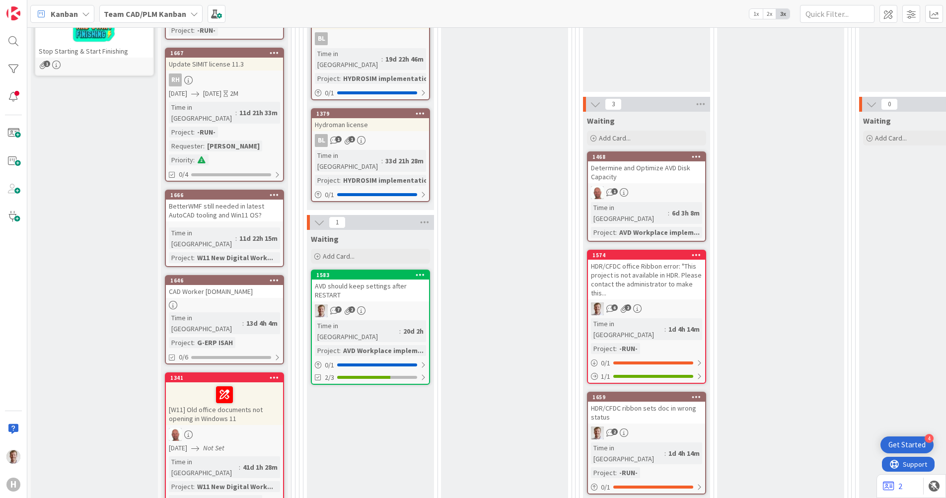
scroll to position [310, 0]
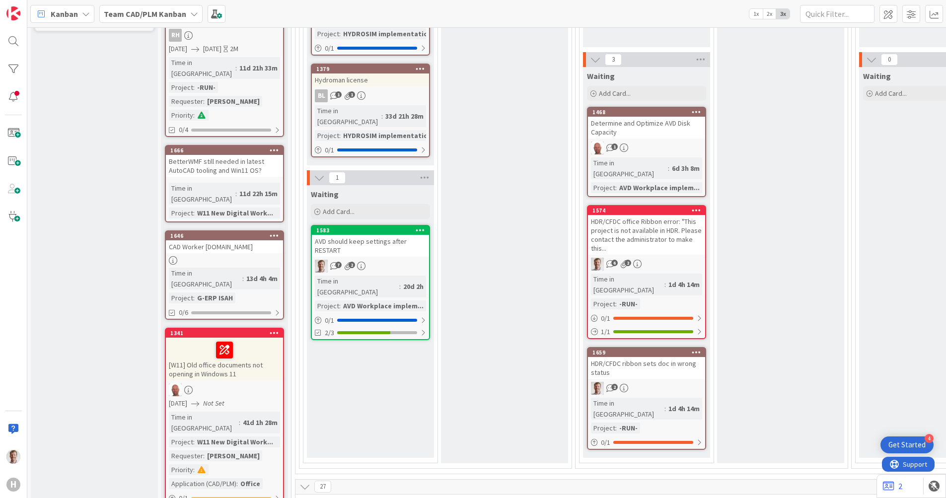
click at [401, 235] on div "AVD should keep settings after RESTART" at bounding box center [370, 246] width 117 height 22
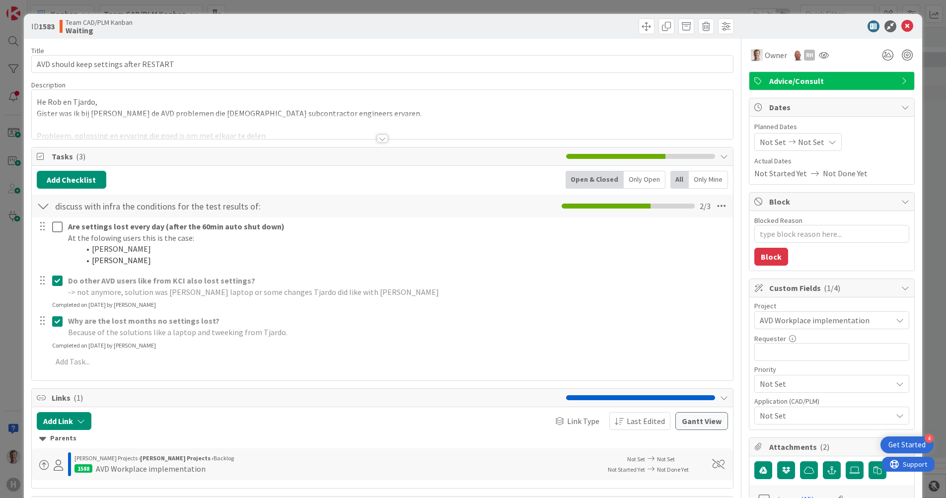
type textarea "x"
click at [782, 30] on div at bounding box center [827, 26] width 176 height 12
click at [901, 27] on icon at bounding box center [907, 26] width 12 height 12
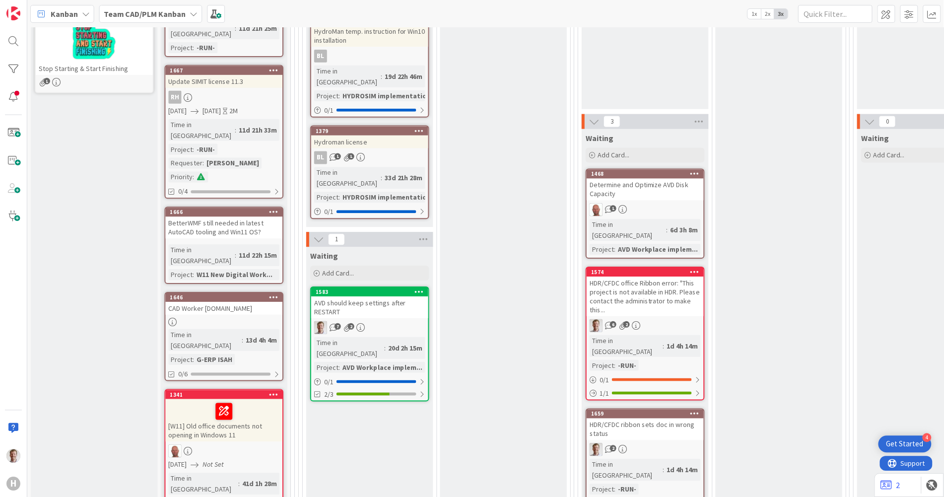
scroll to position [248, 0]
